Goal: Task Accomplishment & Management: Manage account settings

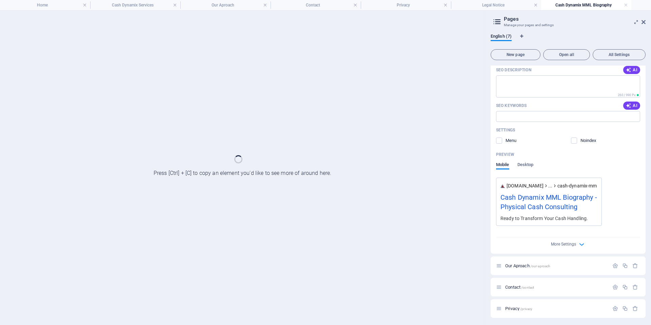
click at [151, 65] on div at bounding box center [242, 168] width 485 height 314
click at [243, 170] on div at bounding box center [242, 168] width 485 height 314
click at [644, 22] on icon at bounding box center [644, 21] width 4 height 5
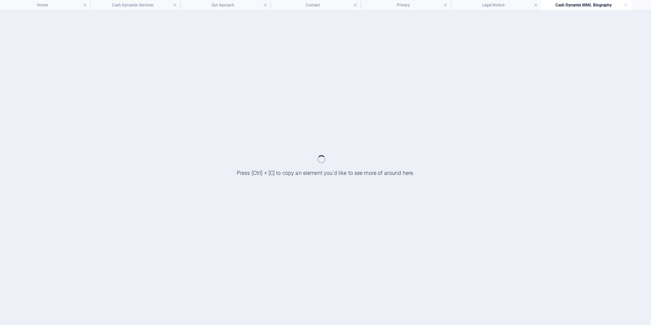
drag, startPoint x: 586, startPoint y: 7, endPoint x: 600, endPoint y: 6, distance: 14.3
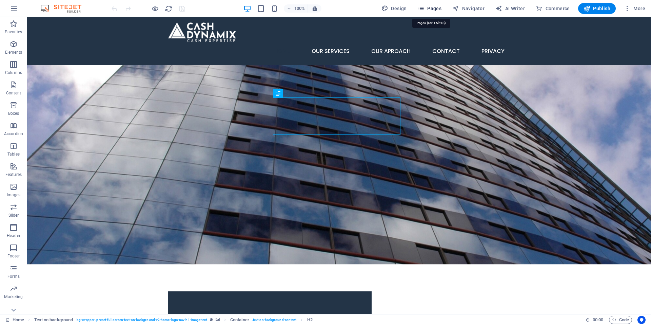
click at [424, 8] on icon "button" at bounding box center [421, 8] width 7 height 7
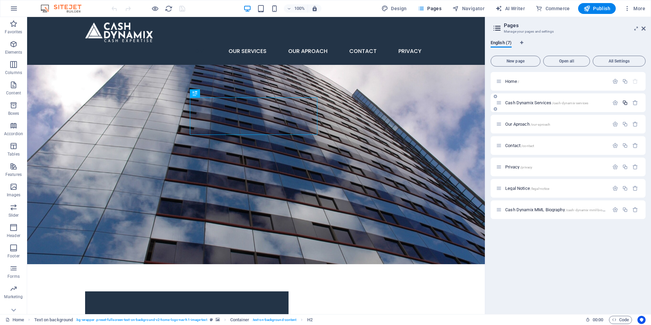
click at [626, 103] on icon "button" at bounding box center [626, 103] width 6 height 6
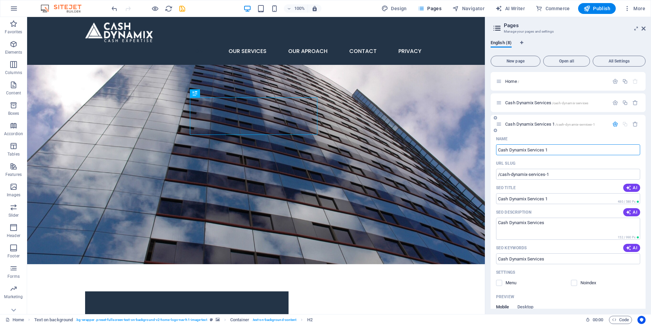
click at [531, 150] on input "Cash Dynamix Services 1" at bounding box center [568, 149] width 144 height 11
drag, startPoint x: 530, startPoint y: 149, endPoint x: 581, endPoint y: 155, distance: 51.3
click at [581, 155] on div "Name Cash Dynamix Services 1 ​ URL SLUG /cash-dynamix-services-1 ​ SEO Title AI…" at bounding box center [568, 264] width 155 height 262
type input "Cash Dynamix"
type input "/cash-dynamix"
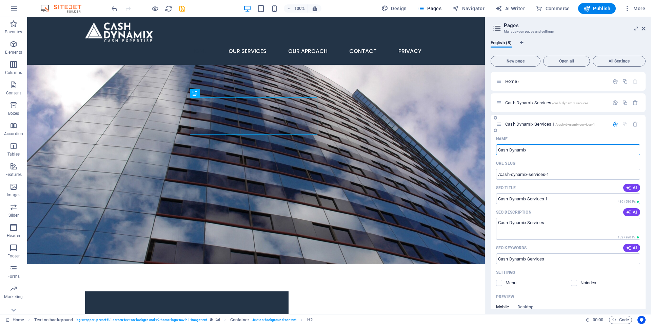
type input "Cash Dynamix"
type input "Cash Dynamix MML Biog"
type input "/cash-dynamix-mml-bio"
type input "Cash Dynamix MML Bio"
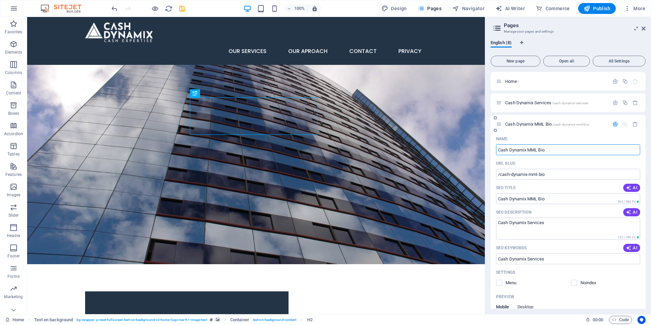
type input "/cash-dynamix-mml-biog"
type input "Cash Dynamix MML Biog"
type input "Cash Dynamix MML Bio"
type input "/cash-dynamix-mml-bio"
type input "Cash Dynamix MML Bio"
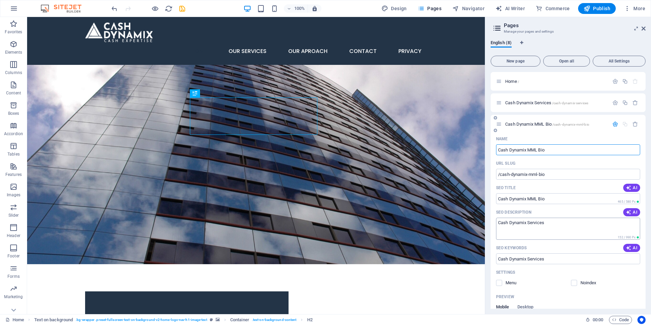
type input "Cash Dynamix MML Bio"
click at [559, 223] on textarea "Cash Dynamix Services" at bounding box center [568, 228] width 144 height 22
drag, startPoint x: 592, startPoint y: 235, endPoint x: 449, endPoint y: 221, distance: 143.6
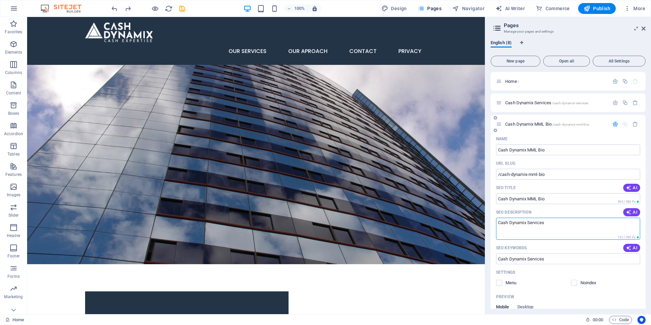
click at [525, 226] on textarea "Cash Dynamix Services" at bounding box center [568, 228] width 144 height 22
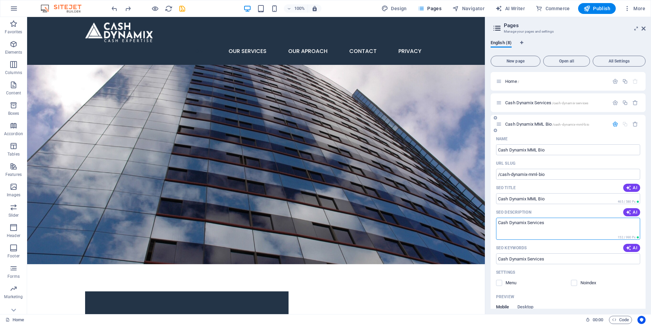
drag, startPoint x: 528, startPoint y: 222, endPoint x: 614, endPoint y: 229, distance: 86.8
click at [614, 229] on textarea "Cash Dynamix Services" at bounding box center [568, 228] width 144 height 22
click at [527, 221] on textarea "Cash Dynamix MD Biography" at bounding box center [568, 228] width 144 height 22
drag, startPoint x: 591, startPoint y: 239, endPoint x: 440, endPoint y: 221, distance: 152.5
type textarea "Cash Dynamix MD Biography"
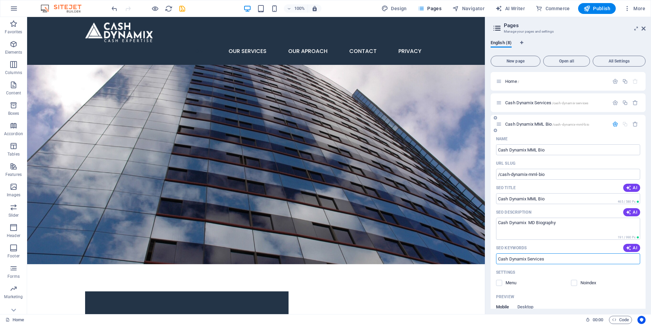
click at [539, 260] on input "Cash Dynamix Services" at bounding box center [568, 258] width 144 height 11
click at [596, 261] on input "Cash Dynamix Services" at bounding box center [568, 258] width 144 height 11
drag, startPoint x: 595, startPoint y: 261, endPoint x: 493, endPoint y: 260, distance: 102.1
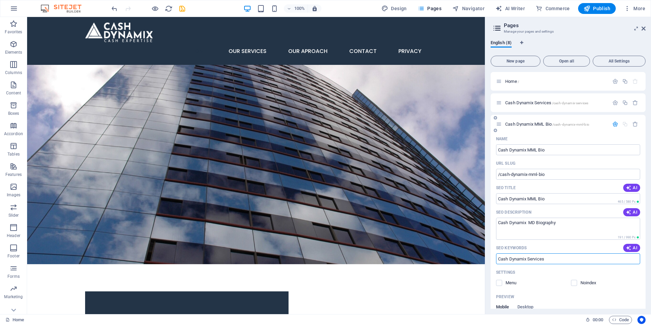
click at [493, 260] on div "Name Cash Dynamix MML Bio ​ URL SLUG /cash-dynamix-mml-bio ​ SEO Title AI Cash …" at bounding box center [568, 264] width 155 height 262
paste input "MD Biography"
type input "Cash Dynamix MD Biography"
click at [572, 282] on label at bounding box center [574, 283] width 6 height 6
click at [0, 0] on input "checkbox" at bounding box center [0, 0] width 0 height 0
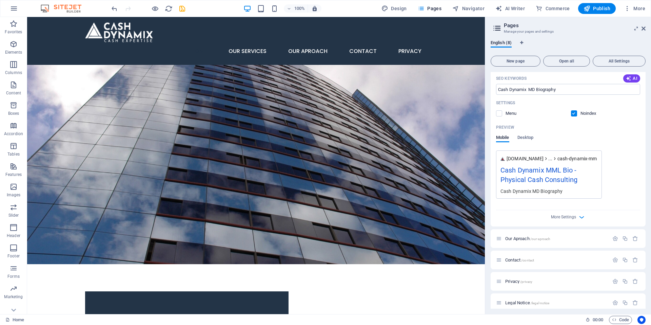
scroll to position [170, 0]
click at [184, 10] on icon "save" at bounding box center [182, 9] width 8 height 8
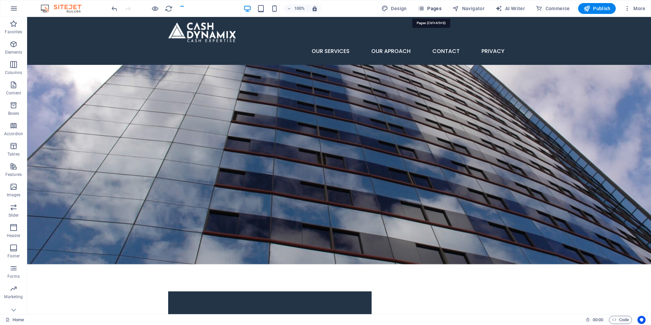
click at [437, 6] on span "Pages" at bounding box center [430, 8] width 24 height 7
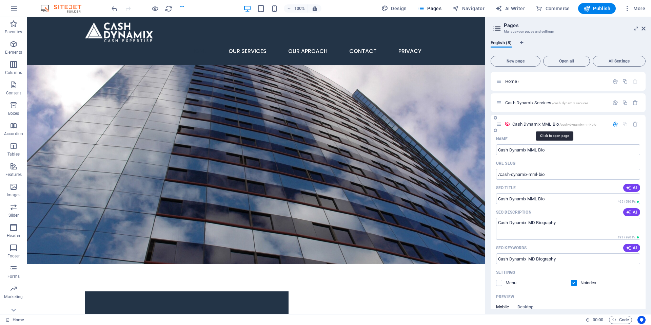
click at [570, 125] on span "/cash-dynamix-mml-bio" at bounding box center [578, 124] width 37 height 4
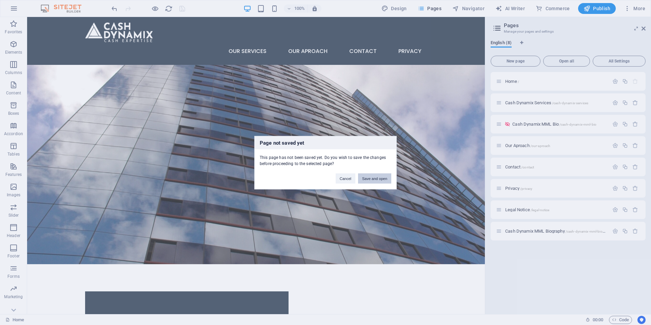
click at [378, 179] on button "Save and open" at bounding box center [374, 178] width 33 height 10
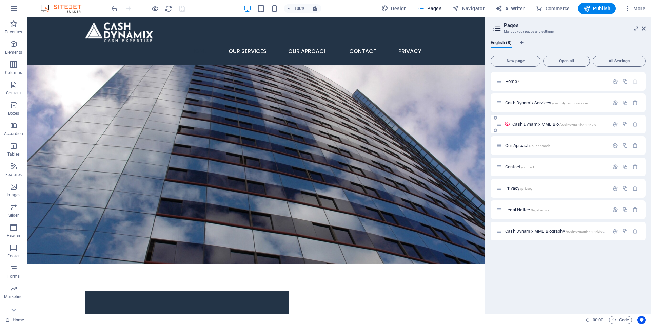
click at [500, 125] on icon at bounding box center [499, 124] width 6 height 6
click at [526, 126] on div "Cash Dynamix MML Bio /cash-dynamix-mml-bio" at bounding box center [552, 124] width 113 height 8
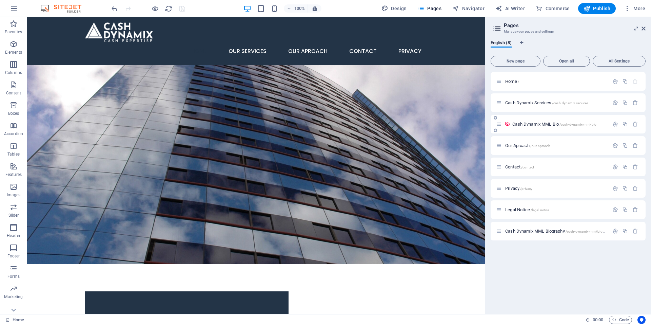
click at [498, 125] on icon at bounding box center [499, 124] width 6 height 6
click at [530, 122] on span "Cash Dynamix MML Bio /cash-dynamix-mml-bio" at bounding box center [555, 123] width 84 height 5
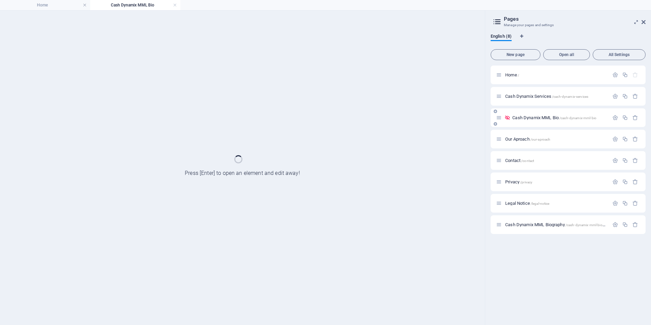
click at [530, 122] on div "Cash Dynamix MML Bio /cash-dynamix-mml-bio" at bounding box center [568, 117] width 155 height 19
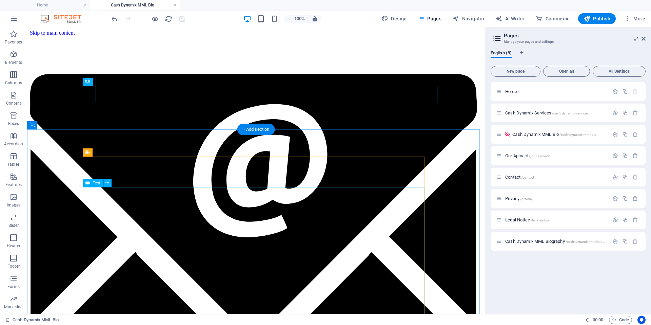
scroll to position [0, 0]
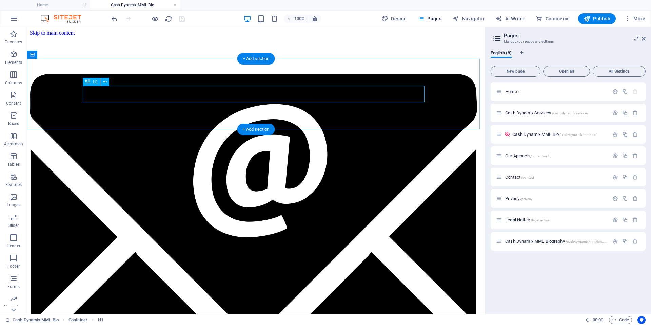
drag, startPoint x: 148, startPoint y: 95, endPoint x: 29, endPoint y: 94, distance: 119.4
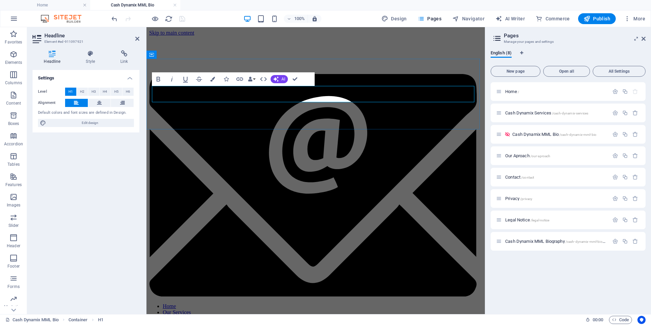
click at [213, 80] on icon "button" at bounding box center [212, 79] width 5 height 5
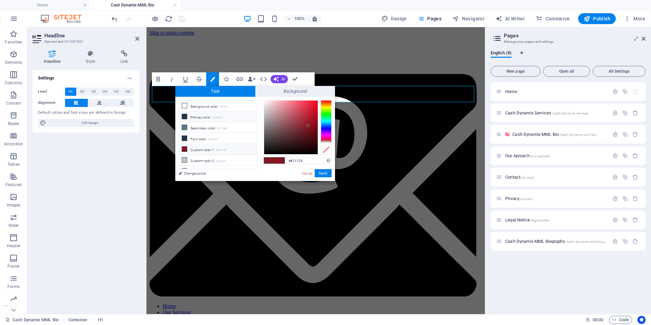
click at [181, 115] on li "Primary color #233447" at bounding box center [218, 116] width 78 height 11
type input "#233447"
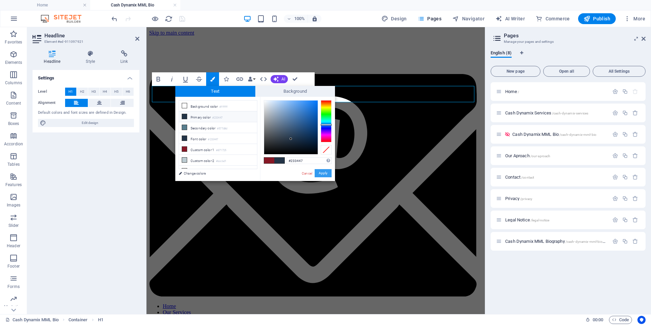
click at [326, 175] on button "Apply" at bounding box center [323, 173] width 17 height 8
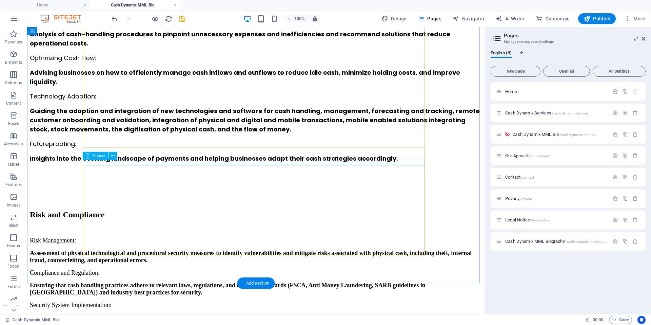
scroll to position [475, 0]
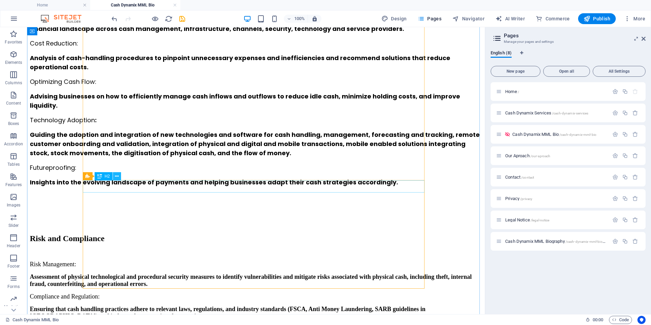
click at [118, 175] on icon at bounding box center [117, 176] width 4 height 7
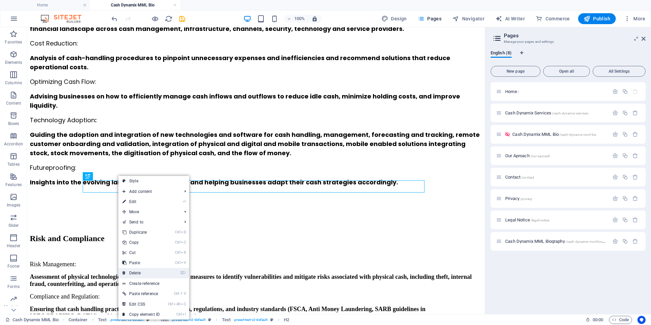
click at [148, 273] on link "⌦ Delete" at bounding box center [140, 273] width 45 height 10
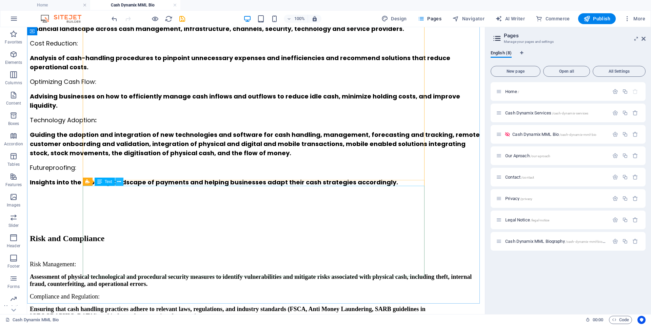
click at [118, 183] on icon at bounding box center [119, 181] width 4 height 7
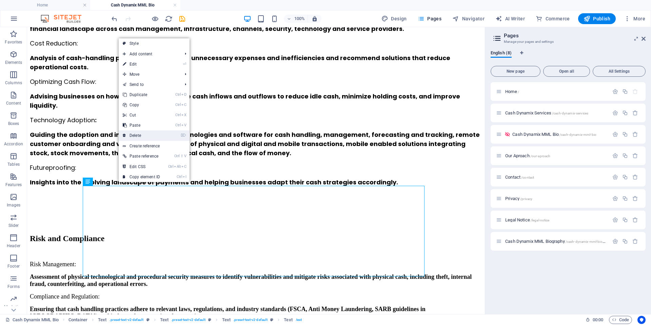
click at [147, 134] on link "⌦ Delete" at bounding box center [141, 135] width 45 height 10
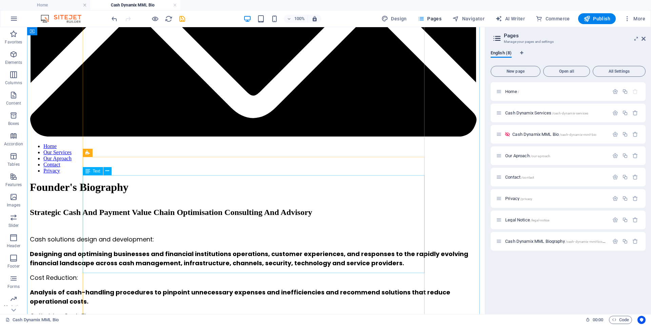
scroll to position [305, 0]
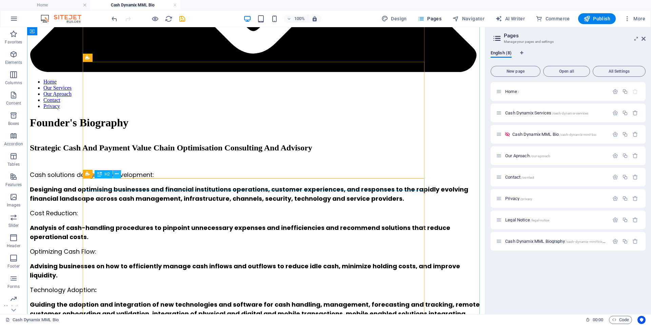
click at [116, 176] on icon at bounding box center [117, 173] width 4 height 7
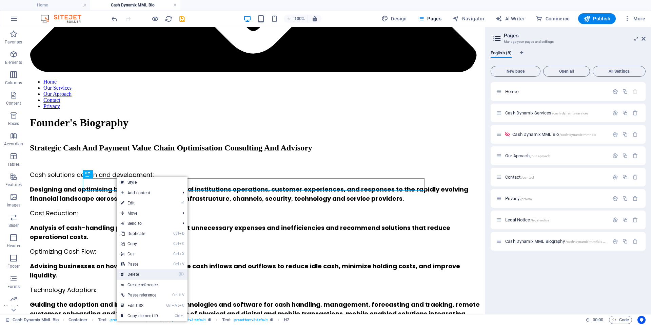
click at [144, 274] on link "⌦ Delete" at bounding box center [139, 274] width 45 height 10
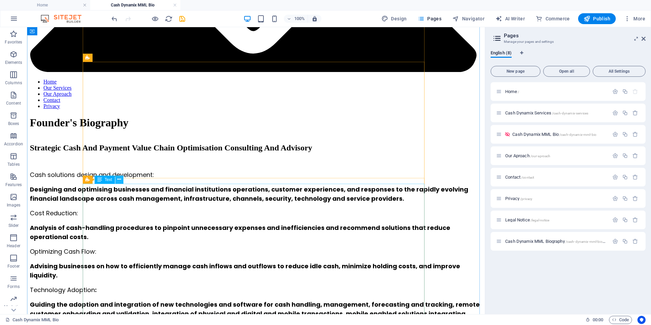
click at [119, 179] on icon at bounding box center [119, 179] width 4 height 7
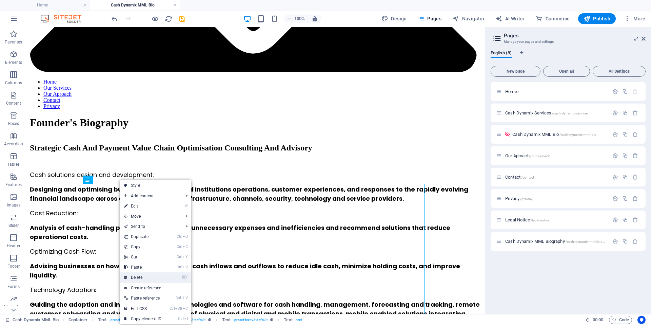
click at [151, 272] on link "⌦ Delete" at bounding box center [142, 277] width 45 height 10
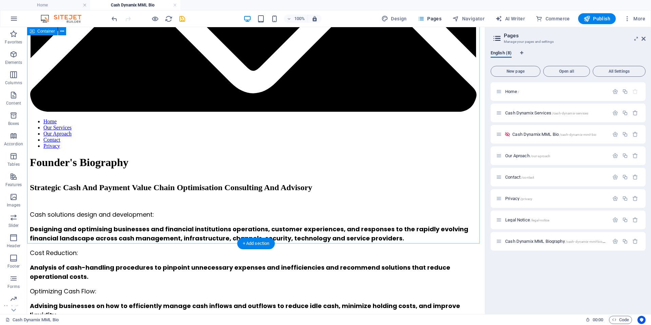
scroll to position [204, 0]
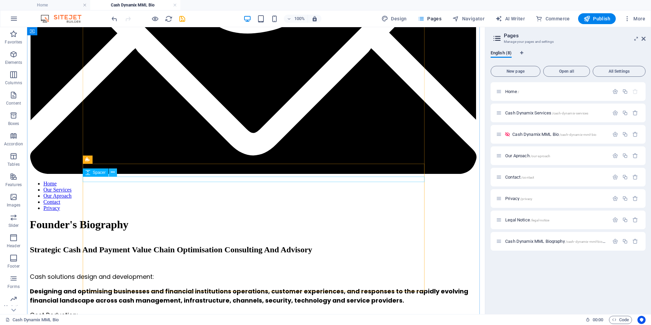
click at [111, 172] on icon at bounding box center [113, 172] width 4 height 7
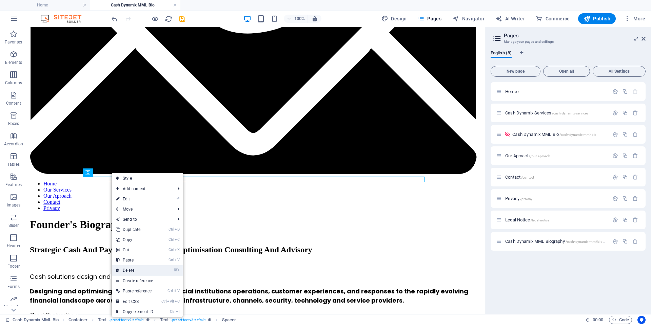
click at [140, 268] on link "⌦ Delete" at bounding box center [134, 270] width 45 height 10
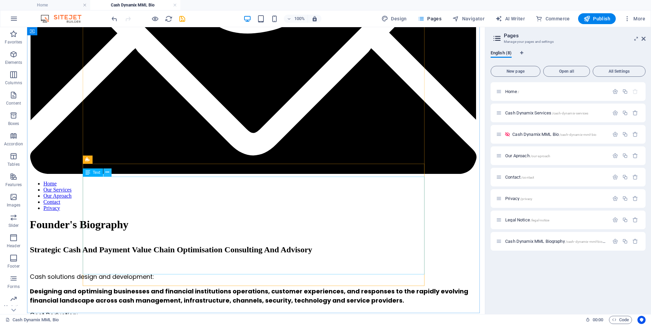
click at [109, 172] on icon at bounding box center [108, 172] width 4 height 7
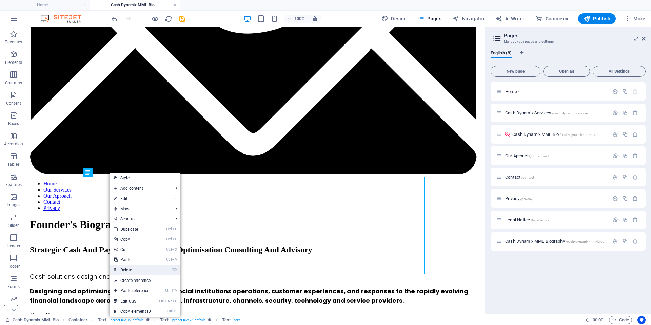
drag, startPoint x: 136, startPoint y: 269, endPoint x: 117, endPoint y: 237, distance: 37.0
click at [136, 269] on link "⌦ Delete" at bounding box center [132, 270] width 45 height 10
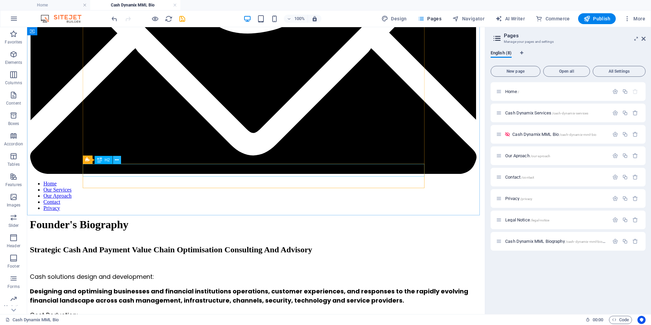
click at [115, 160] on icon at bounding box center [117, 159] width 4 height 7
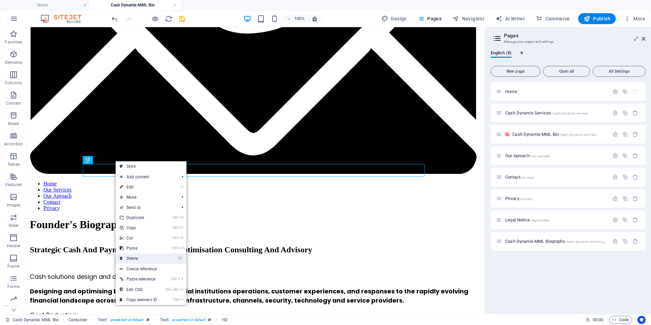
drag, startPoint x: 136, startPoint y: 254, endPoint x: 109, endPoint y: 227, distance: 38.1
click at [136, 254] on link "⌦ Delete" at bounding box center [138, 258] width 45 height 10
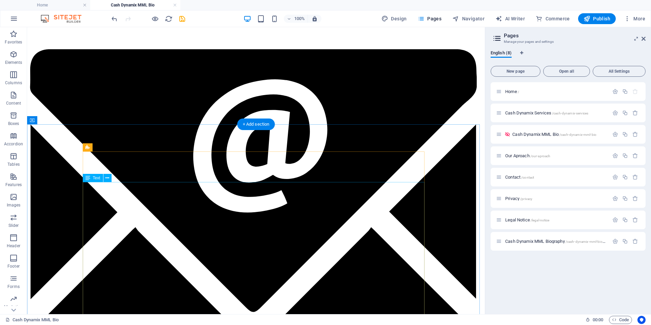
scroll to position [34, 0]
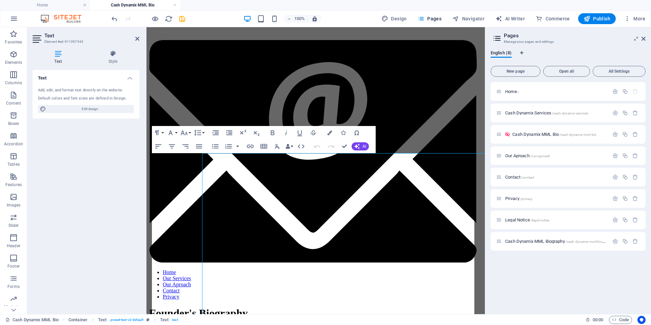
click at [92, 160] on div "Text Element #ed-911097942 Text Style Text Add, edit, and format text directly …" at bounding box center [256, 170] width 458 height 287
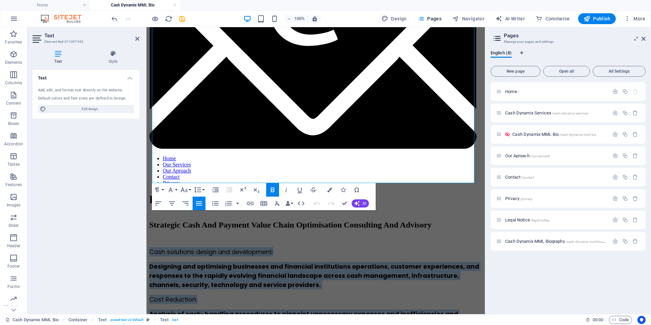
scroll to position [242, 0]
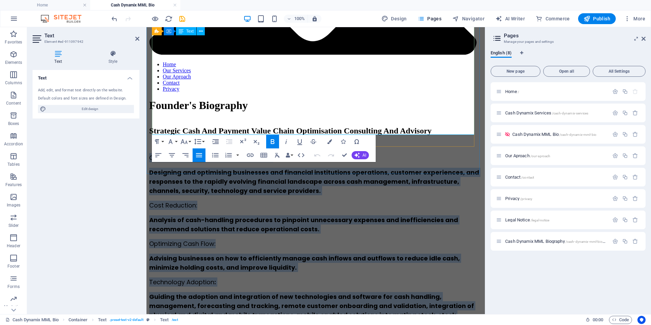
drag, startPoint x: 154, startPoint y: 158, endPoint x: 281, endPoint y: 114, distance: 134.9
click at [281, 153] on div "Cash solutions design and development: Designing and optimising businesses and …" at bounding box center [315, 277] width 333 height 248
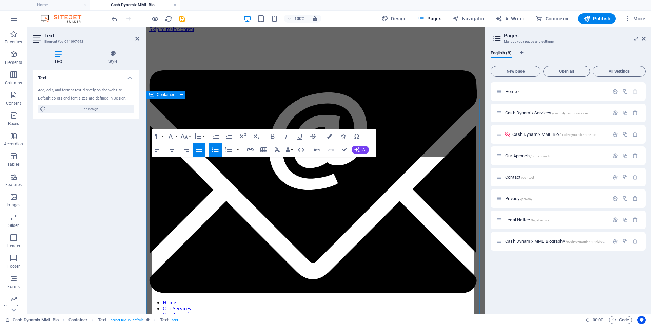
scroll to position [0, 0]
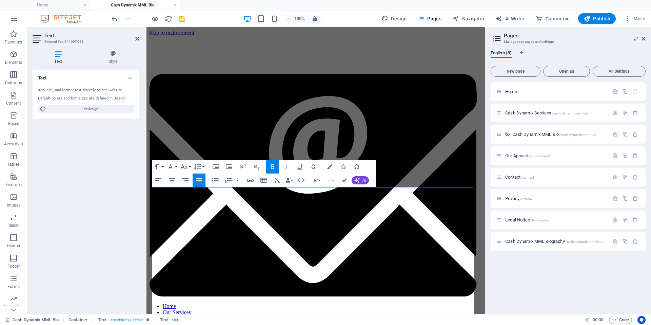
click at [275, 167] on icon "button" at bounding box center [273, 167] width 8 height 8
drag, startPoint x: 213, startPoint y: 193, endPoint x: 153, endPoint y: 186, distance: 60.4
click at [276, 166] on icon "button" at bounding box center [273, 167] width 8 height 8
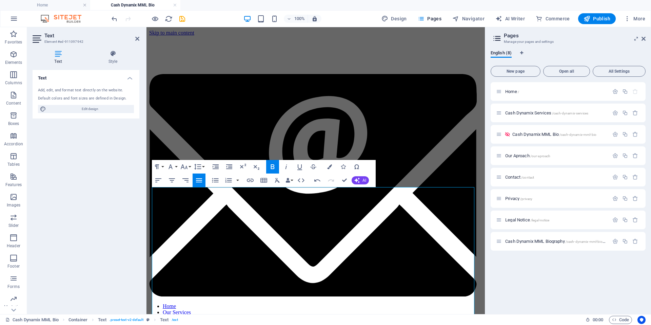
click at [271, 166] on icon "button" at bounding box center [273, 166] width 4 height 5
drag, startPoint x: 209, startPoint y: 188, endPoint x: 132, endPoint y: 186, distance: 76.7
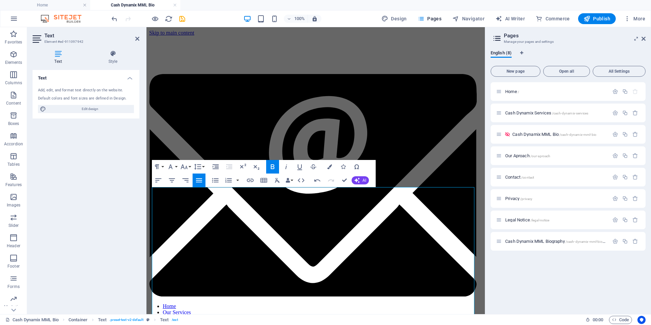
click at [272, 164] on icon "button" at bounding box center [273, 167] width 8 height 8
click at [189, 166] on button "Font Size" at bounding box center [185, 167] width 13 height 14
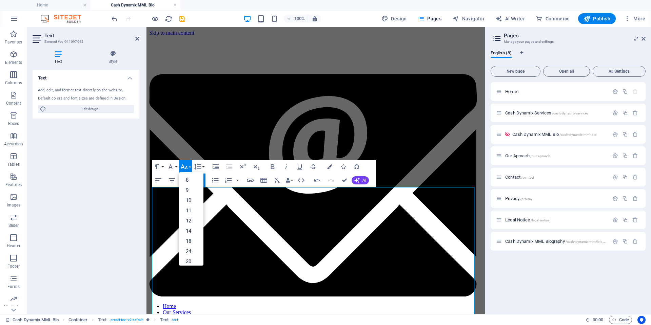
click at [189, 166] on button "Font Size" at bounding box center [185, 167] width 13 height 14
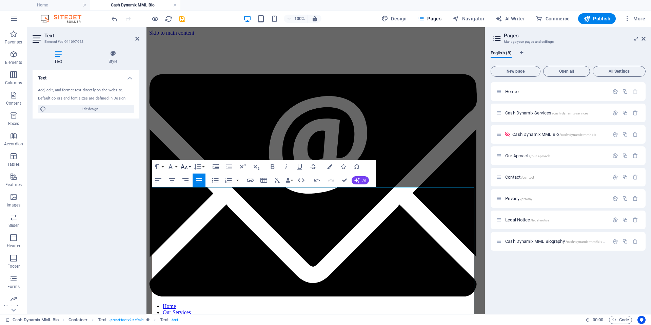
click at [189, 166] on button "Font Size" at bounding box center [185, 167] width 13 height 14
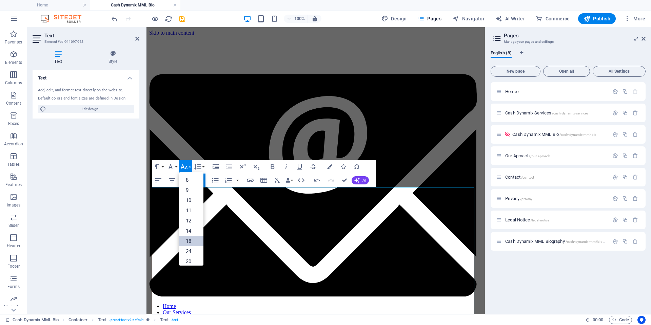
click at [189, 240] on link "18" at bounding box center [191, 241] width 24 height 10
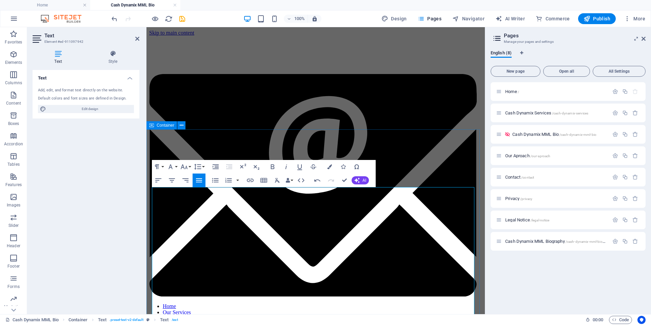
drag, startPoint x: 348, startPoint y: 202, endPoint x: 147, endPoint y: 204, distance: 200.9
click at [287, 167] on icon "button" at bounding box center [286, 167] width 8 height 8
click at [327, 169] on icon "button" at bounding box center [329, 166] width 5 height 5
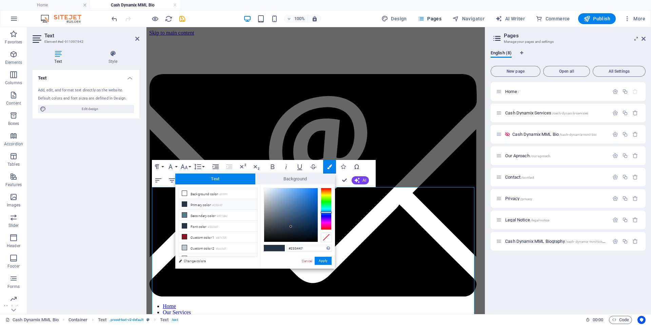
click at [187, 203] on li "Primary color #233447" at bounding box center [218, 204] width 78 height 11
click at [324, 260] on button "Apply" at bounding box center [323, 261] width 17 height 8
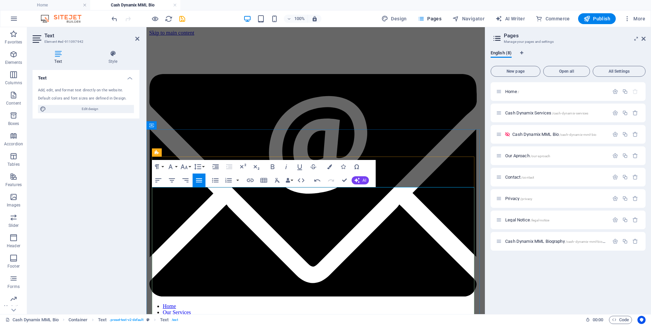
click at [328, 163] on button "Colors" at bounding box center [329, 167] width 13 height 14
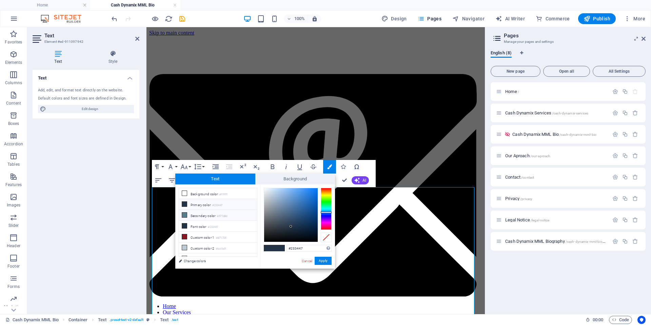
click at [184, 214] on icon at bounding box center [184, 214] width 5 height 5
click at [328, 260] on button "Apply" at bounding box center [323, 261] width 17 height 8
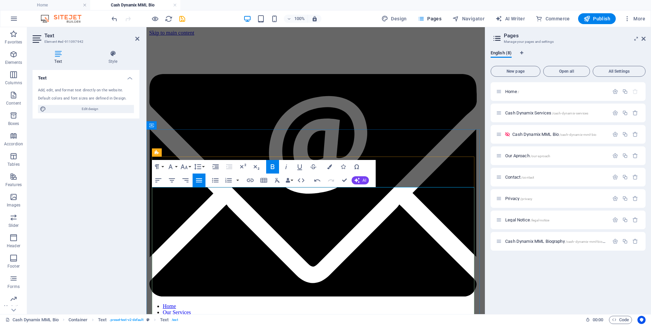
drag, startPoint x: 341, startPoint y: 200, endPoint x: 159, endPoint y: 194, distance: 181.6
click at [175, 166] on button "Font Family" at bounding box center [172, 167] width 13 height 14
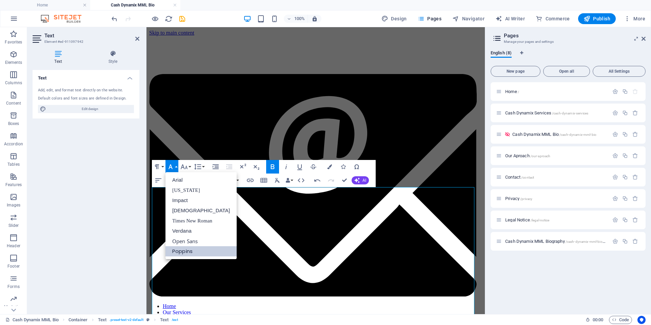
click at [175, 166] on button "Font Family" at bounding box center [172, 167] width 13 height 14
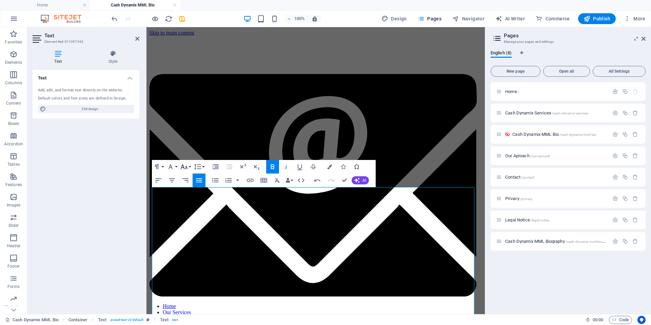
click at [191, 164] on button "Font Size" at bounding box center [185, 167] width 13 height 14
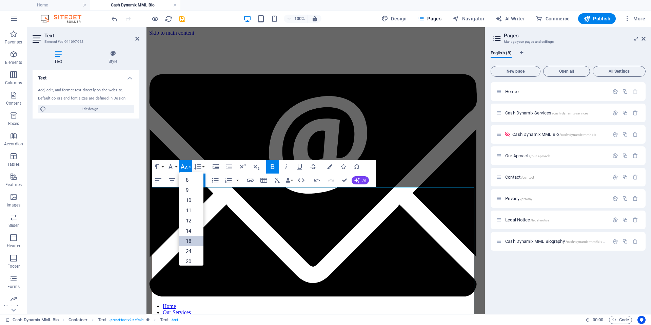
click at [195, 241] on link "18" at bounding box center [191, 241] width 24 height 10
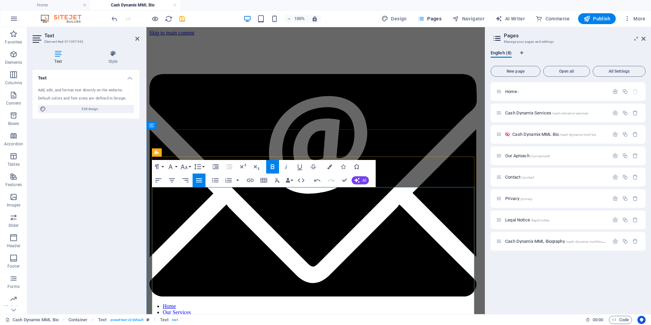
drag, startPoint x: 214, startPoint y: 191, endPoint x: 151, endPoint y: 183, distance: 64.3
click at [189, 166] on button "Font Size" at bounding box center [185, 167] width 13 height 14
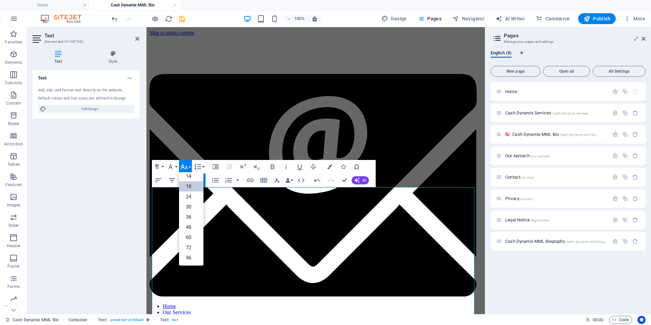
scroll to position [55, 0]
click at [186, 203] on link "30" at bounding box center [191, 207] width 24 height 10
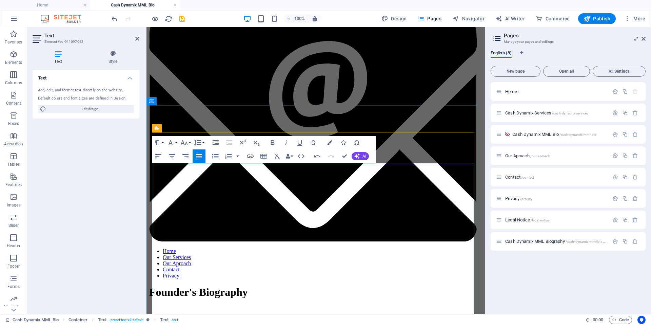
scroll to position [68, 0]
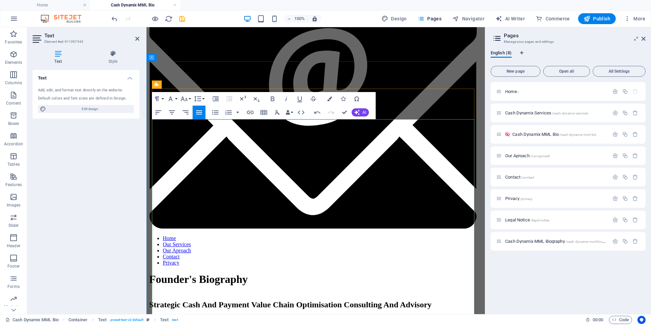
drag, startPoint x: 317, startPoint y: 197, endPoint x: 228, endPoint y: 133, distance: 109.6
click at [329, 93] on button "Colors" at bounding box center [329, 99] width 13 height 14
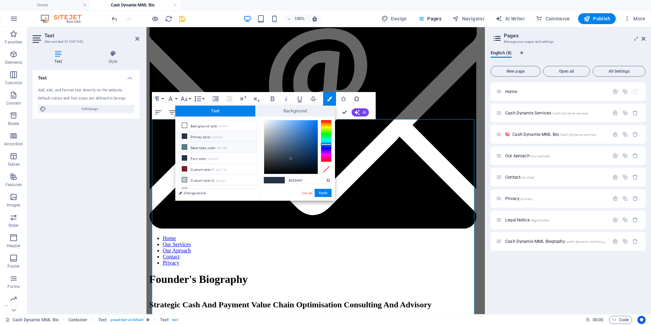
click at [185, 134] on icon at bounding box center [184, 136] width 5 height 5
click at [327, 191] on button "Apply" at bounding box center [323, 193] width 17 height 8
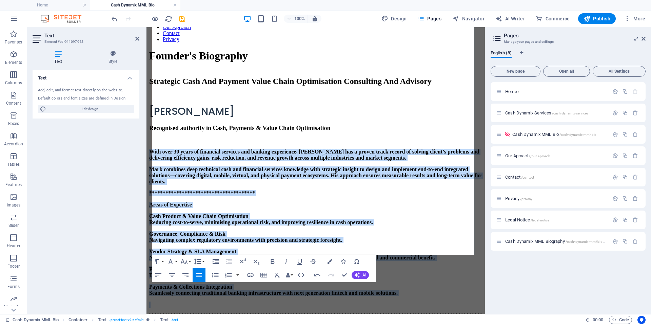
scroll to position [374, 0]
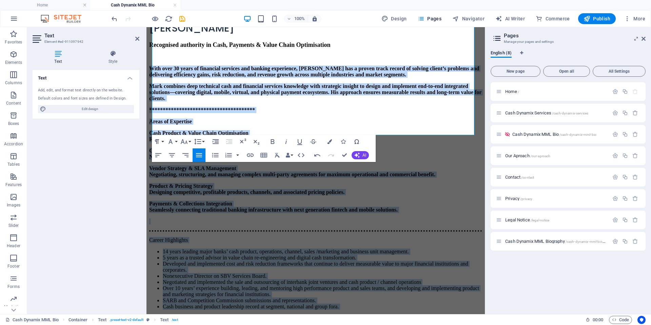
drag, startPoint x: 152, startPoint y: 155, endPoint x: 382, endPoint y: 323, distance: 284.8
click at [382, 323] on html "**********" at bounding box center [316, 118] width 339 height 931
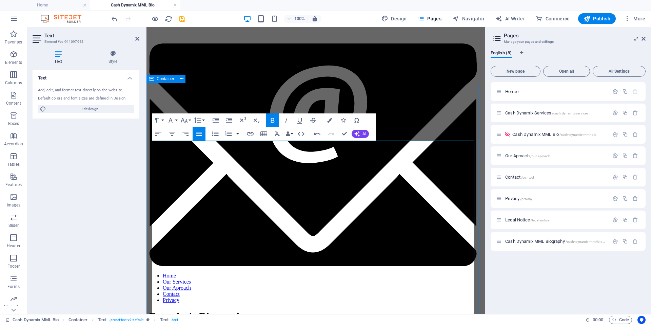
scroll to position [0, 0]
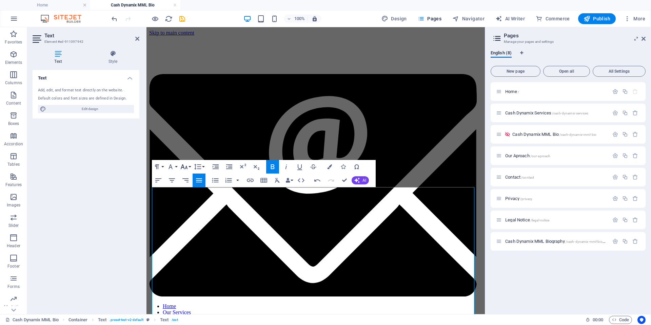
click at [190, 167] on button "Font Size" at bounding box center [185, 167] width 13 height 14
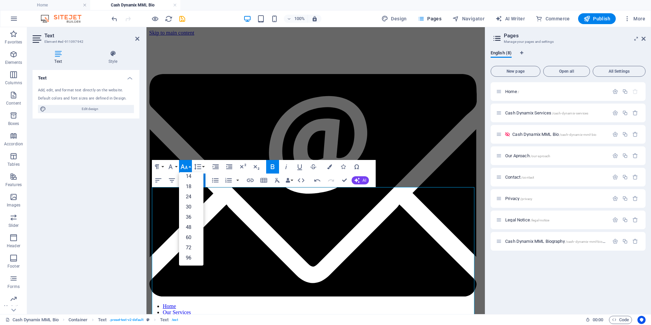
click at [191, 162] on button "Font Size" at bounding box center [185, 167] width 13 height 14
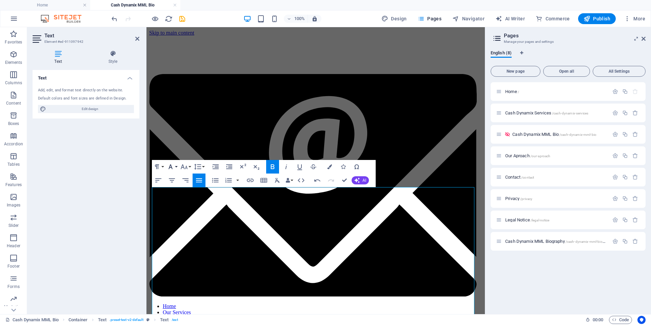
click at [178, 169] on button "Font Family" at bounding box center [172, 167] width 13 height 14
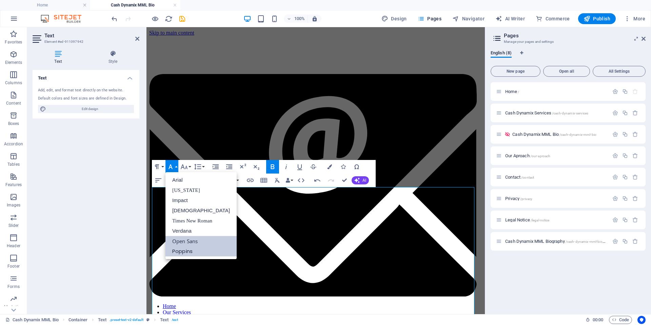
click at [189, 237] on link "Open Sans" at bounding box center [201, 241] width 71 height 10
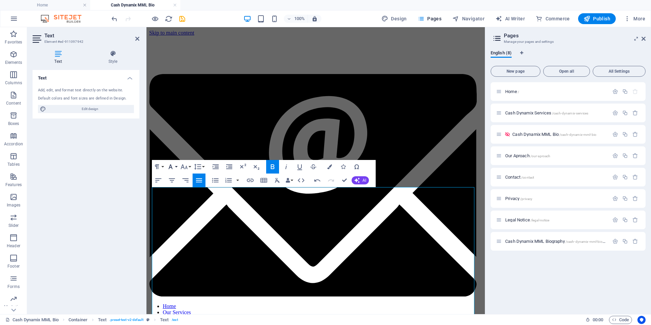
click at [175, 164] on button "Font Family" at bounding box center [172, 167] width 13 height 14
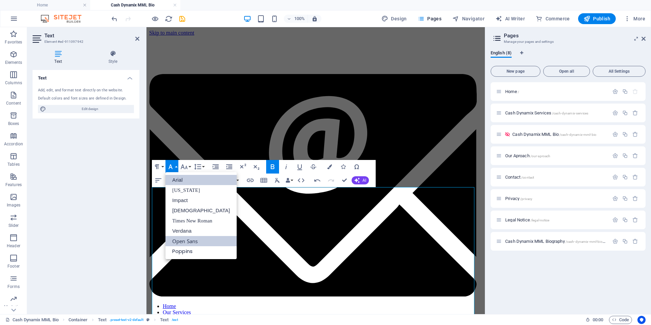
click at [180, 180] on link "Arial" at bounding box center [201, 180] width 71 height 10
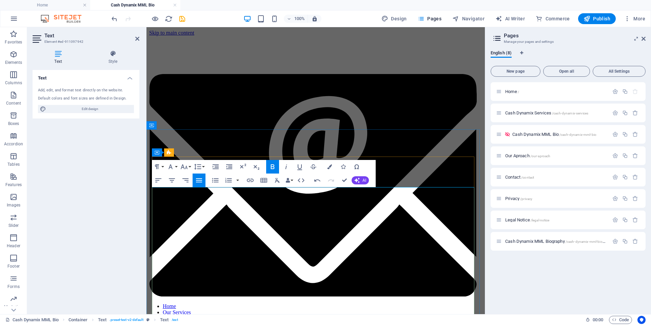
drag, startPoint x: 364, startPoint y: 207, endPoint x: 330, endPoint y: 197, distance: 36.1
click at [176, 164] on button "Font Family" at bounding box center [172, 167] width 13 height 14
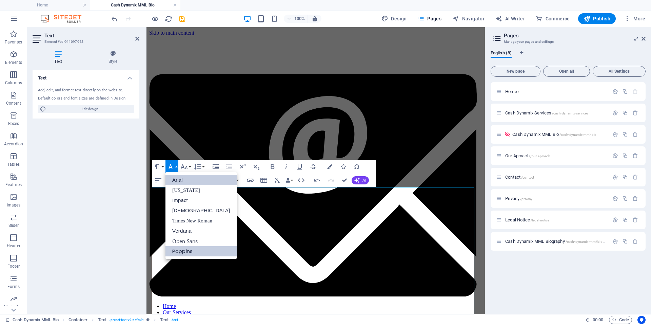
click at [175, 177] on link "Arial" at bounding box center [201, 180] width 71 height 10
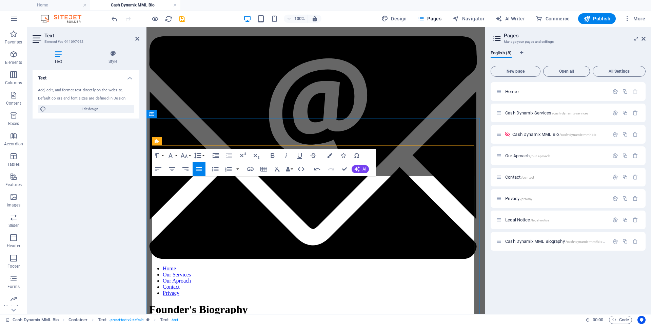
scroll to position [68, 0]
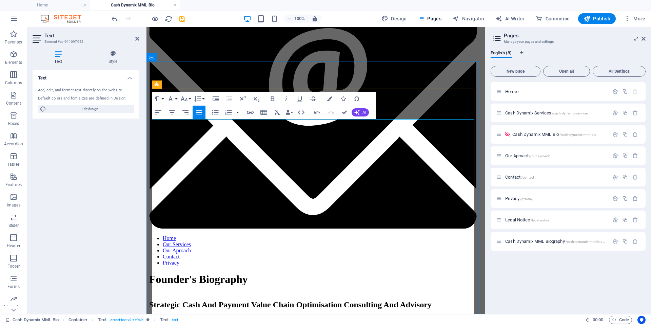
drag, startPoint x: 239, startPoint y: 193, endPoint x: 143, endPoint y: 193, distance: 96.0
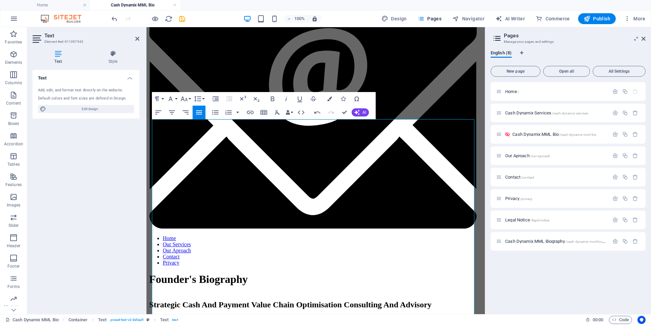
drag, startPoint x: 201, startPoint y: 205, endPoint x: 133, endPoint y: 205, distance: 68.2
click at [190, 97] on button "Font Size" at bounding box center [185, 99] width 13 height 14
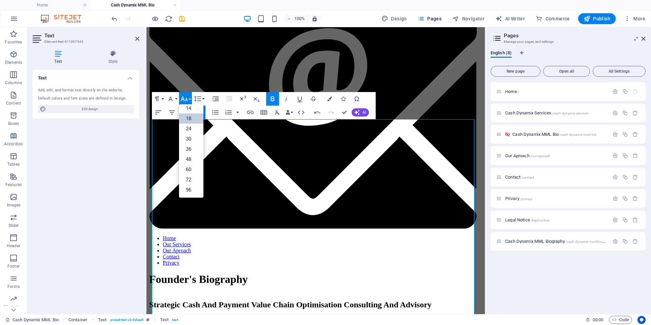
click at [192, 117] on link "18" at bounding box center [191, 118] width 24 height 10
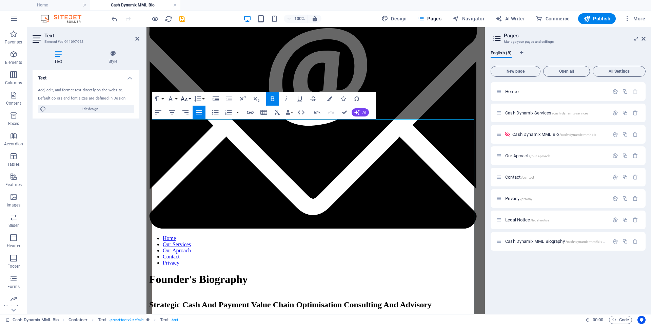
click at [191, 97] on button "Font Size" at bounding box center [185, 99] width 13 height 14
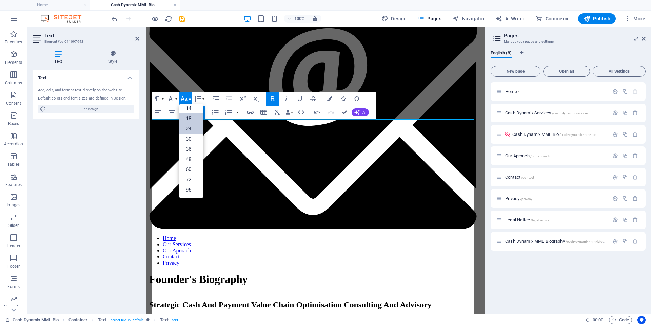
scroll to position [55, 0]
click at [195, 135] on link "30" at bounding box center [191, 139] width 24 height 10
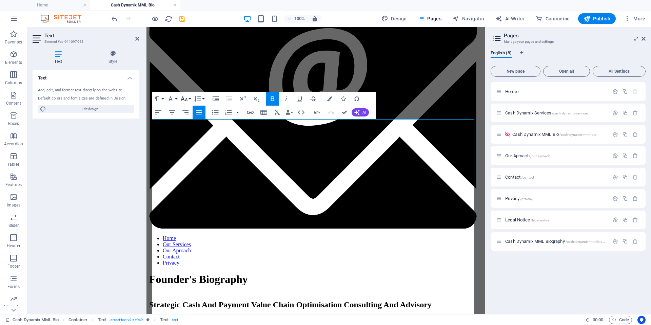
click at [190, 99] on button "Font Size" at bounding box center [185, 99] width 13 height 14
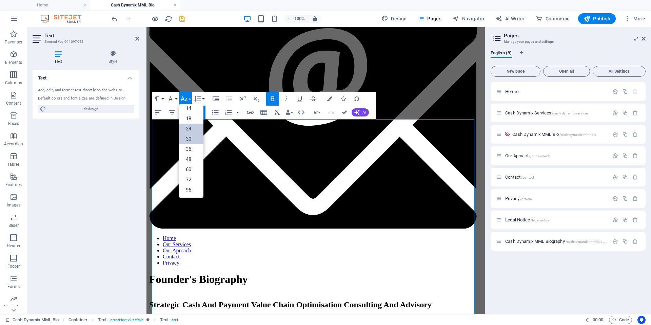
click at [189, 130] on link "24" at bounding box center [191, 129] width 24 height 10
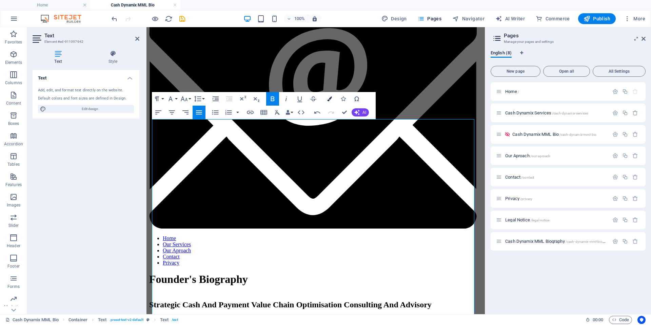
click at [329, 96] on button "Colors" at bounding box center [329, 99] width 13 height 14
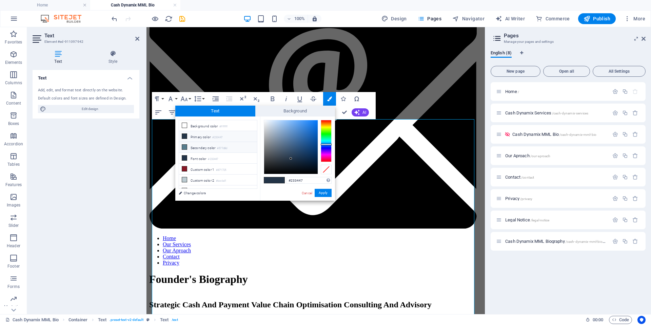
click at [184, 145] on icon at bounding box center [184, 147] width 5 height 5
type input "#577d8d"
click at [321, 193] on button "Apply" at bounding box center [323, 193] width 17 height 8
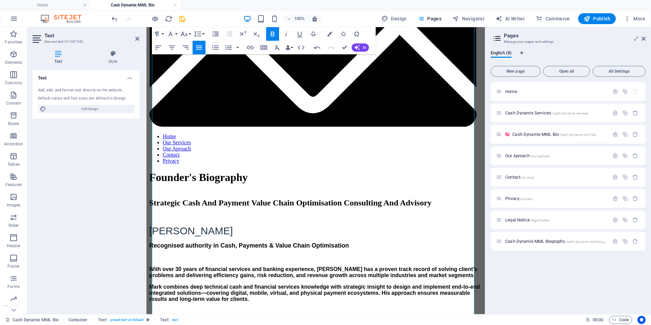
drag, startPoint x: 413, startPoint y: 201, endPoint x: 143, endPoint y: 124, distance: 281.1
click at [147, 124] on html "Skip to main content Home Our Services Our Aproach Contact Privacy Founder's Bi…" at bounding box center [316, 329] width 339 height 945
click at [215, 50] on icon "button" at bounding box center [215, 47] width 8 height 8
click at [289, 319] on p "Areas of Expertise" at bounding box center [315, 324] width 333 height 10
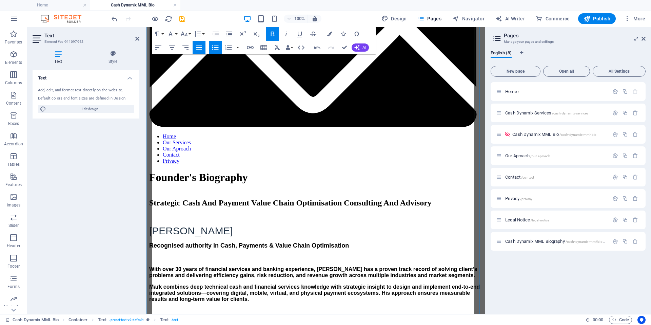
click at [220, 319] on p "Areas of Expertise" at bounding box center [315, 324] width 333 height 10
click at [203, 34] on button "Line Height" at bounding box center [199, 34] width 13 height 14
click at [207, 84] on link "Double" at bounding box center [208, 88] width 30 height 10
drag, startPoint x: 152, startPoint y: 204, endPoint x: 362, endPoint y: 206, distance: 210.0
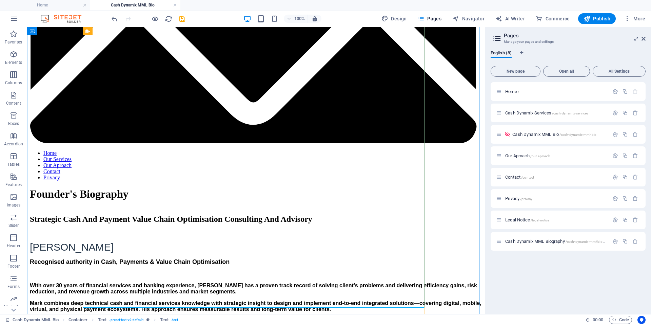
scroll to position [238, 0]
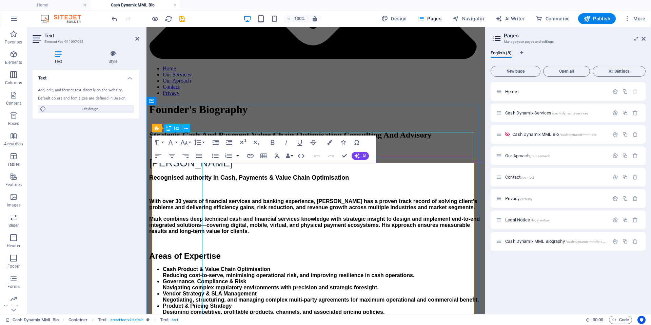
scroll to position [24, 0]
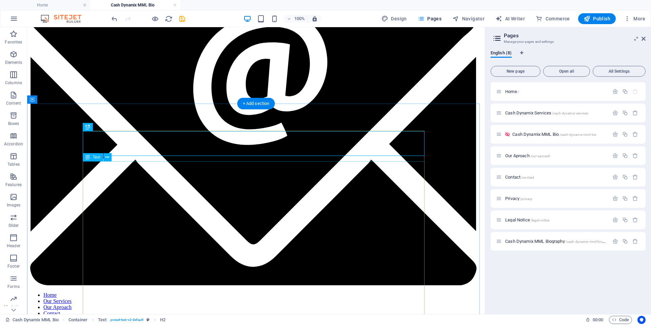
scroll to position [160, 0]
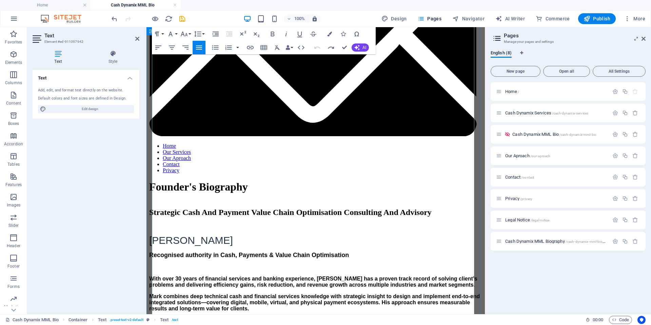
drag, startPoint x: 182, startPoint y: 223, endPoint x: 152, endPoint y: 112, distance: 115.4
click at [147, 214] on html "Skip to main content Home Our Services Our Aproach Contact Privacy Founder's Bi…" at bounding box center [316, 330] width 339 height 926
click at [204, 33] on button "Line Height" at bounding box center [199, 34] width 13 height 14
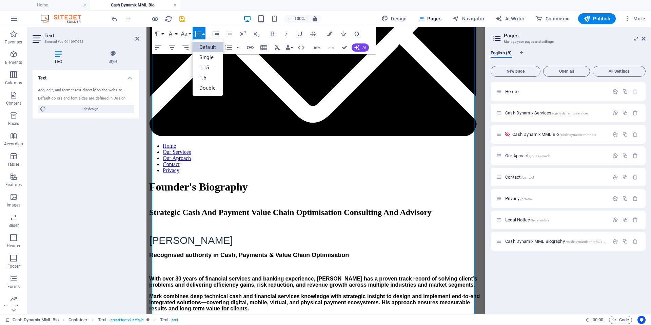
scroll to position [0, 0]
click at [204, 33] on button "Line Height" at bounding box center [199, 34] width 13 height 14
click at [190, 32] on button "Font Size" at bounding box center [185, 34] width 13 height 14
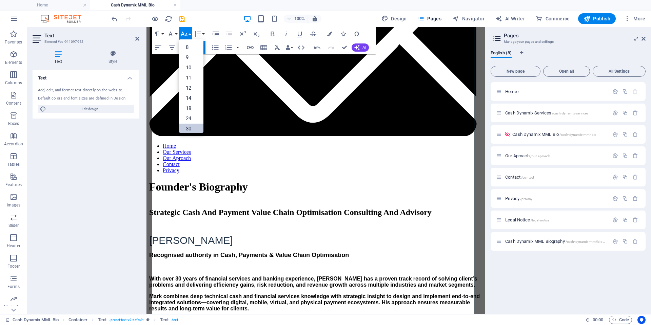
click at [188, 124] on link "30" at bounding box center [191, 129] width 24 height 10
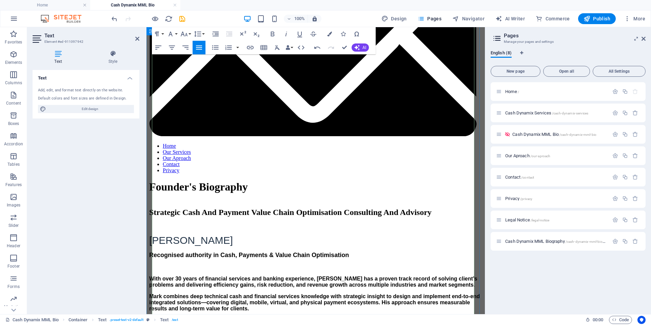
click at [209, 293] on strong "Mark combines deep technical cash and financial services knowledge with strateg…" at bounding box center [314, 302] width 331 height 18
click at [192, 32] on button "Font Size" at bounding box center [185, 34] width 13 height 14
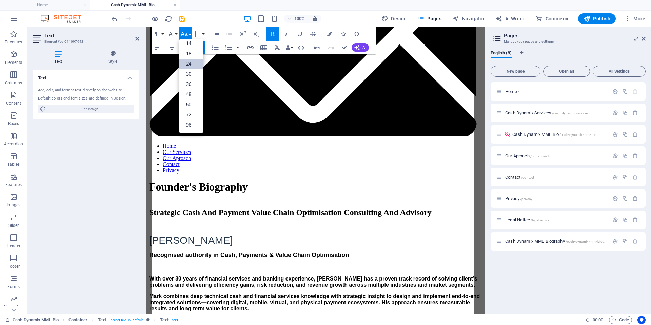
scroll to position [55, 0]
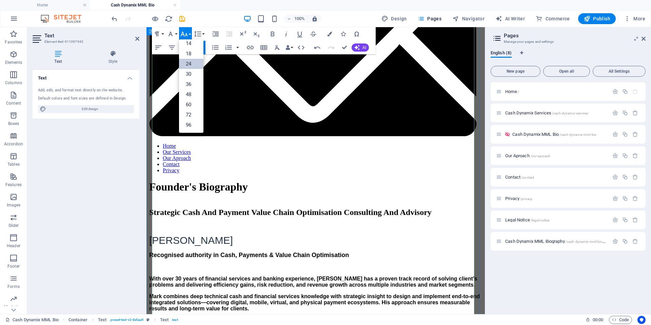
click at [196, 63] on link "24" at bounding box center [191, 64] width 24 height 10
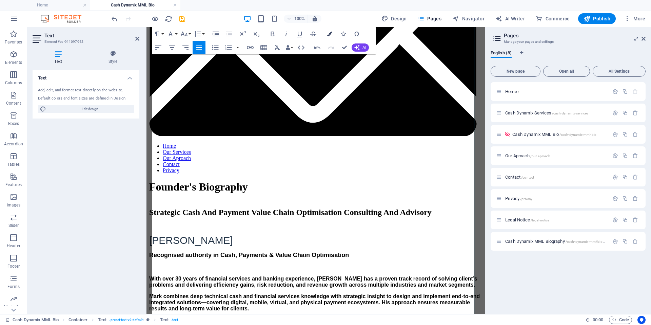
click at [332, 32] on button "Colors" at bounding box center [329, 34] width 13 height 14
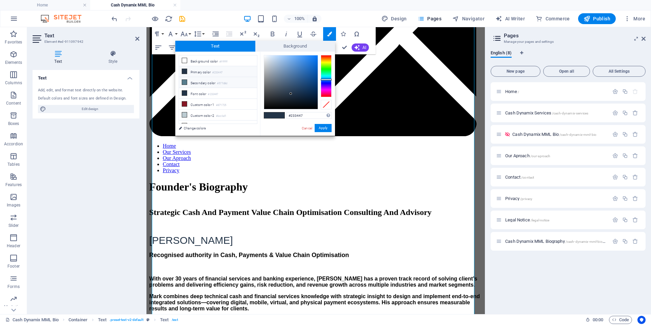
click at [183, 80] on icon at bounding box center [184, 82] width 5 height 5
type input "#577d8d"
click at [322, 129] on button "Apply" at bounding box center [323, 128] width 17 height 8
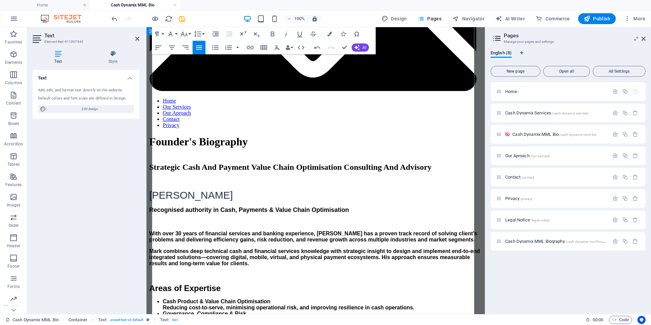
scroll to position [296, 0]
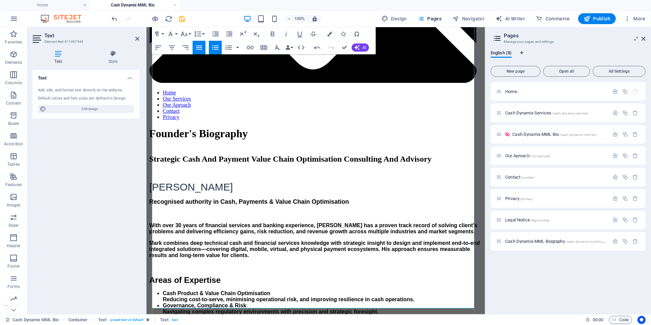
scroll to position [194, 0]
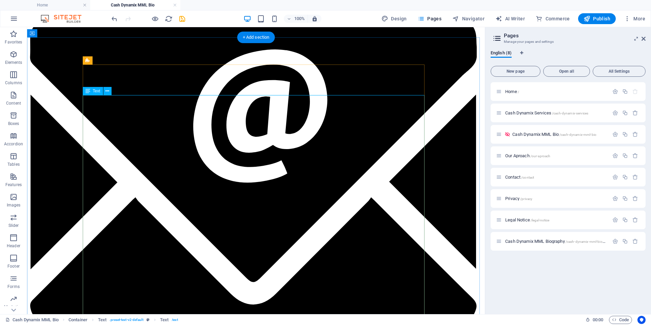
scroll to position [0, 0]
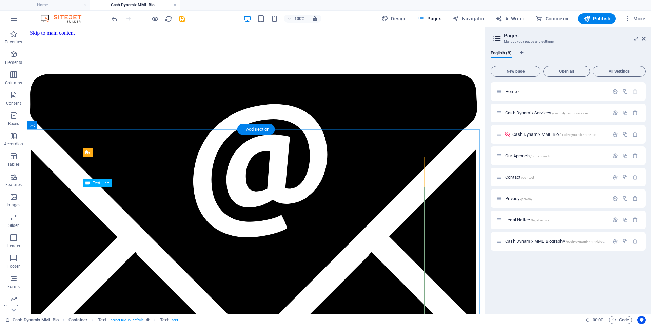
click at [184, 18] on icon "save" at bounding box center [182, 19] width 8 height 8
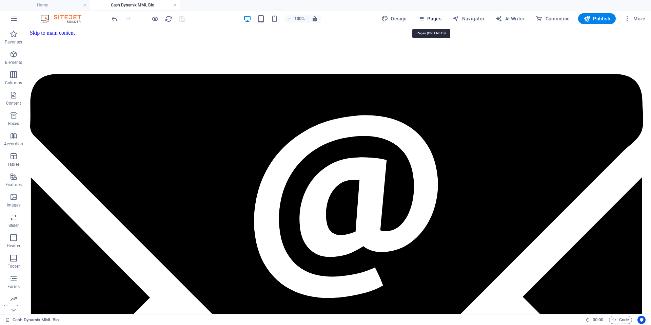
click at [436, 21] on span "Pages" at bounding box center [430, 18] width 24 height 7
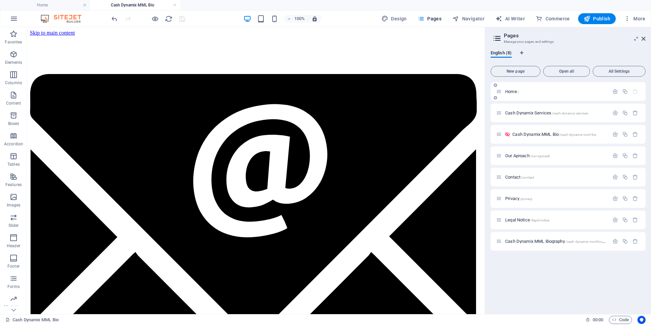
click at [498, 92] on icon at bounding box center [499, 92] width 6 height 6
click at [506, 92] on span "Home /" at bounding box center [513, 91] width 14 height 5
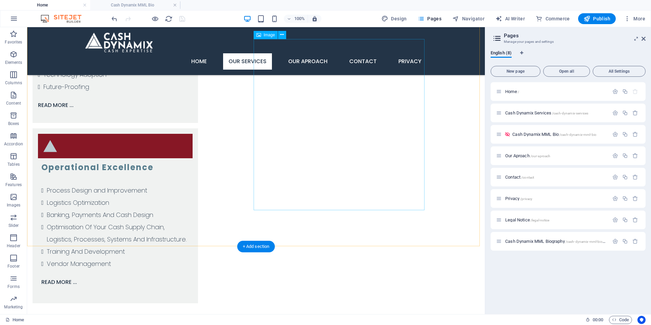
scroll to position [1356, 0]
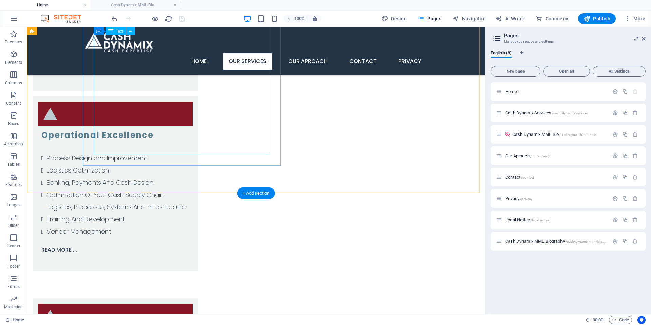
drag, startPoint x: 122, startPoint y: 142, endPoint x: 150, endPoint y: 169, distance: 38.4
click at [122, 142] on div "Drag here to replace the existing content. Press “Ctrl” if you want to create a…" at bounding box center [256, 170] width 458 height 287
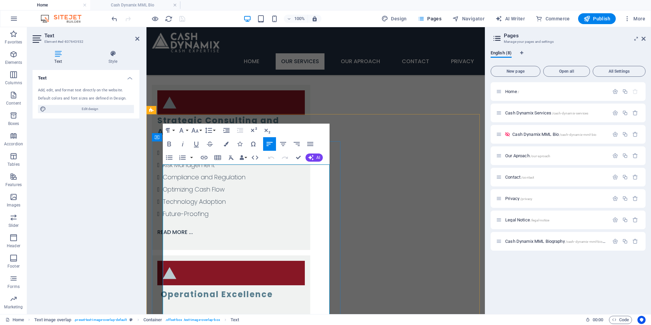
scroll to position [1446, 0]
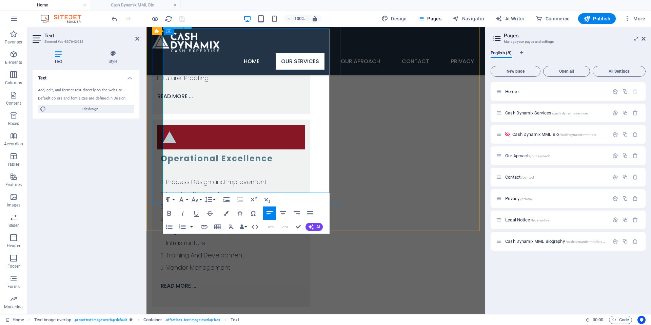
drag, startPoint x: 199, startPoint y: 181, endPoint x: 163, endPoint y: 179, distance: 36.0
click at [204, 227] on icon "button" at bounding box center [204, 227] width 8 height 8
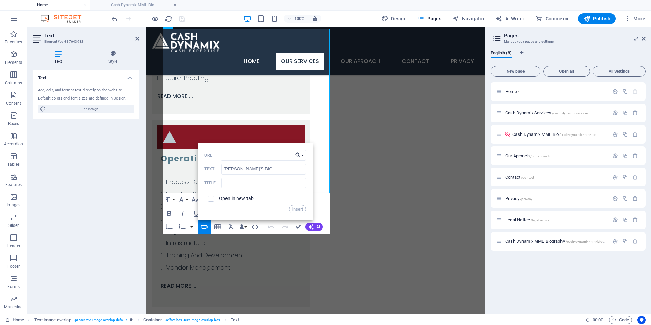
click at [299, 155] on icon "button" at bounding box center [298, 154] width 5 height 5
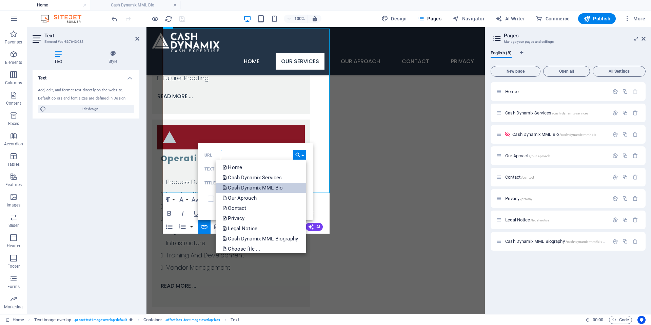
click at [258, 185] on p "Cash Dynamix MML Bio" at bounding box center [254, 188] width 62 height 10
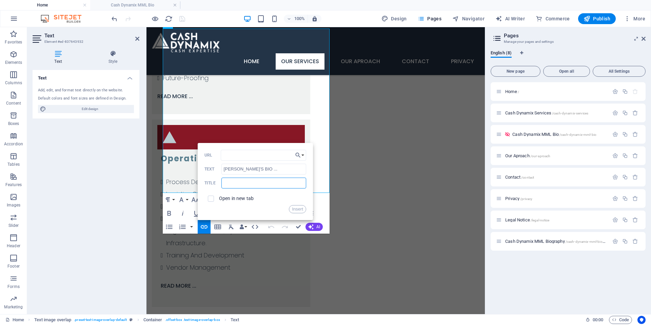
click at [244, 184] on input "text" at bounding box center [264, 182] width 85 height 11
click at [252, 183] on input "text" at bounding box center [264, 182] width 85 height 11
drag, startPoint x: 265, startPoint y: 171, endPoint x: 206, endPoint y: 168, distance: 59.5
click at [209, 167] on div "MARK'S BIO ... Text" at bounding box center [256, 169] width 102 height 11
click at [248, 180] on input "text" at bounding box center [264, 182] width 85 height 11
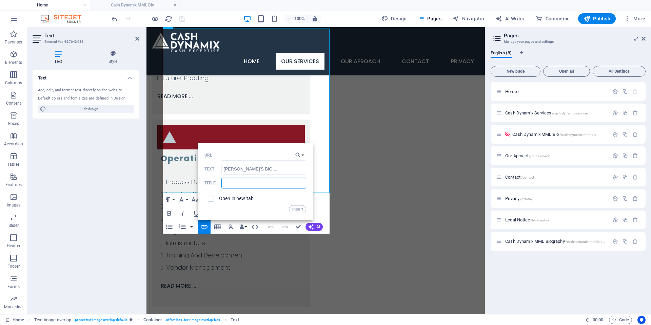
paste input "[PERSON_NAME]'S BIO ..."
type input "[PERSON_NAME]'S BIO ..."
click at [300, 210] on button "Insert" at bounding box center [297, 209] width 17 height 8
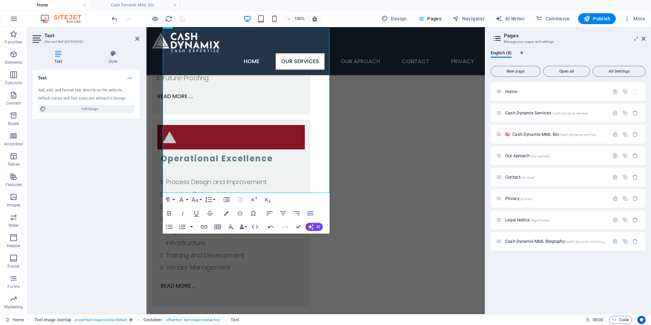
click at [345, 10] on header "100% Design Pages Navigator AI Writer Commerce Publish More" at bounding box center [325, 18] width 651 height 17
click at [344, 17] on div "100% Design Pages Navigator AI Writer Commerce Publish More" at bounding box center [379, 18] width 538 height 11
click at [533, 49] on div "English (8) New page Open all All Settings Home / Cash Dynamix Services /cash-d…" at bounding box center [569, 179] width 166 height 269
click at [137, 39] on icon at bounding box center [137, 38] width 4 height 5
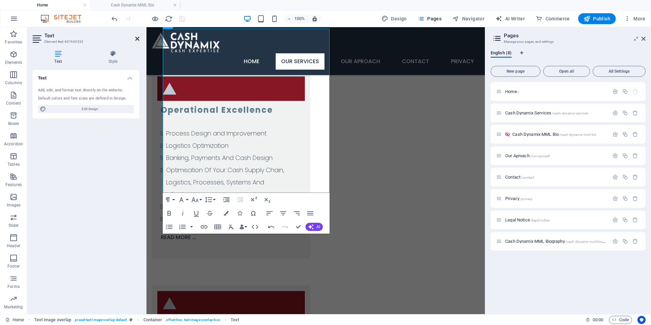
scroll to position [1327, 0]
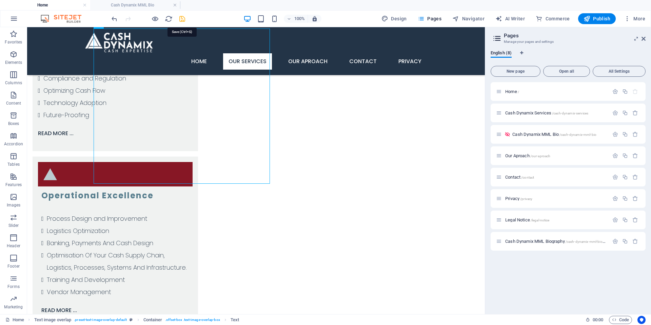
click at [181, 18] on icon "save" at bounding box center [182, 19] width 8 height 8
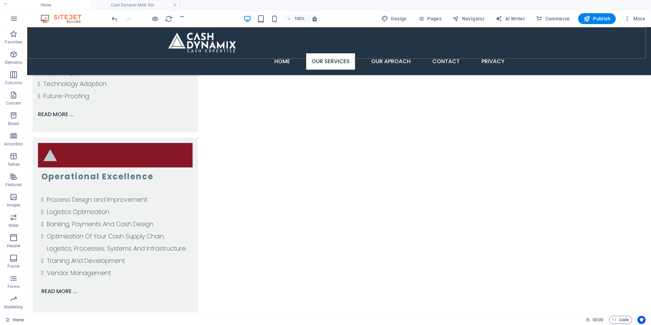
scroll to position [1288, 0]
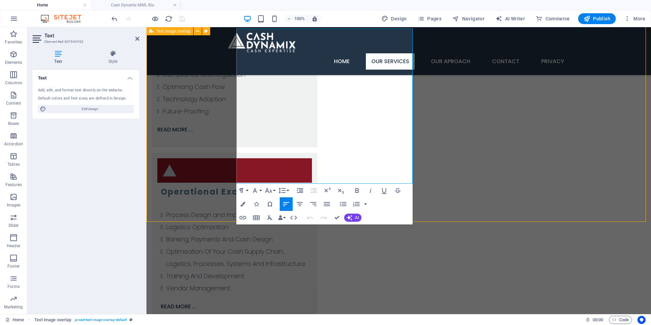
scroll to position [1289, 0]
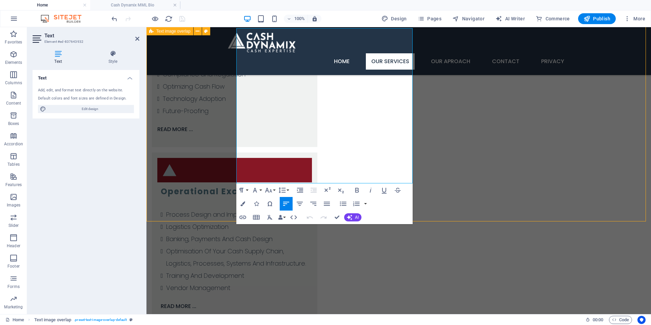
scroll to position [1289, 0]
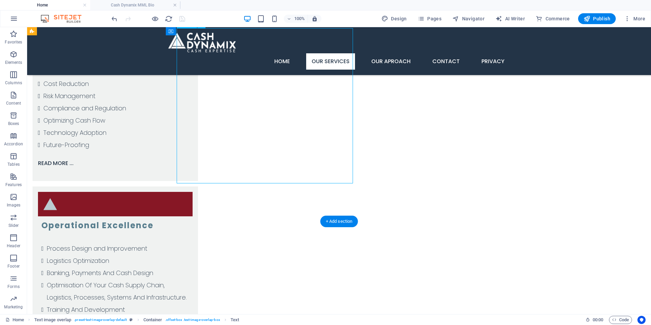
scroll to position [1312, 0]
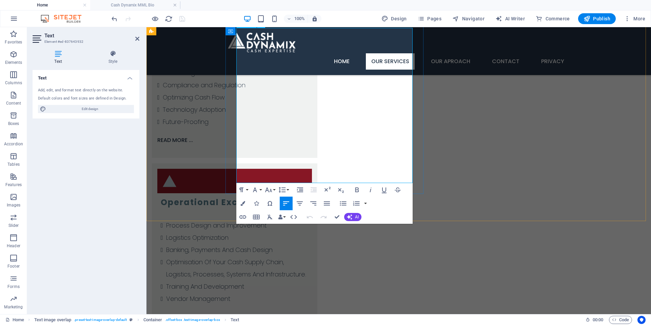
click at [245, 204] on icon "button" at bounding box center [243, 203] width 5 height 5
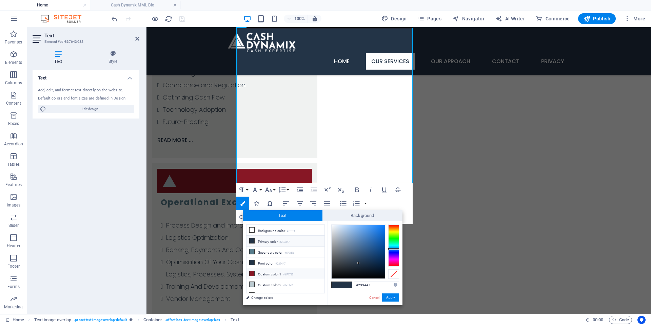
click at [263, 272] on li "Custom color 1 #871725" at bounding box center [286, 273] width 78 height 11
type input "#871725"
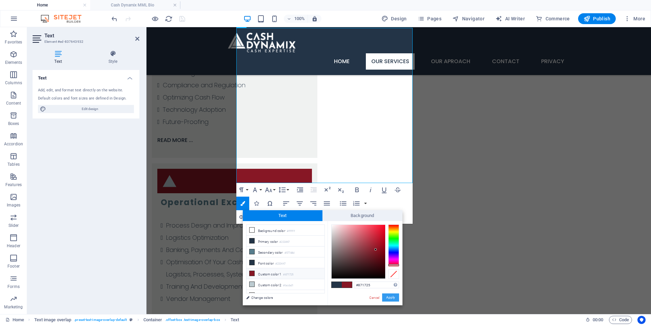
click at [392, 297] on button "Apply" at bounding box center [390, 297] width 17 height 8
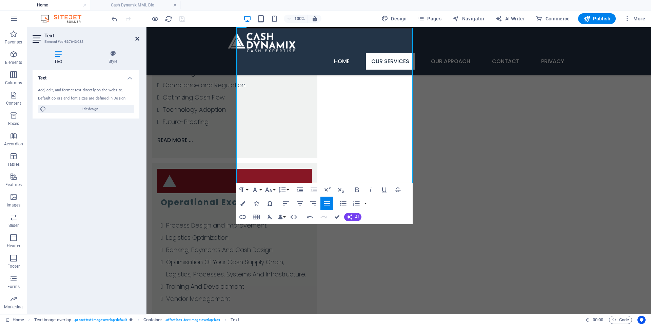
click at [138, 40] on icon at bounding box center [137, 38] width 4 height 5
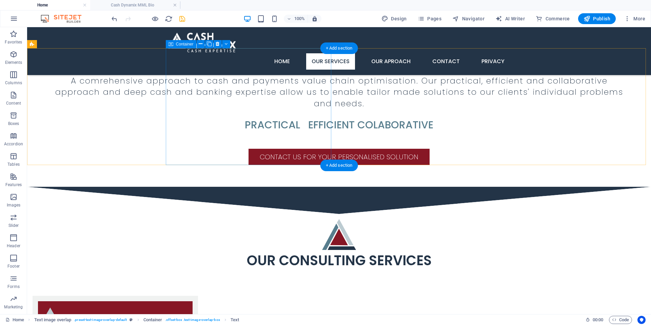
scroll to position [984, 0]
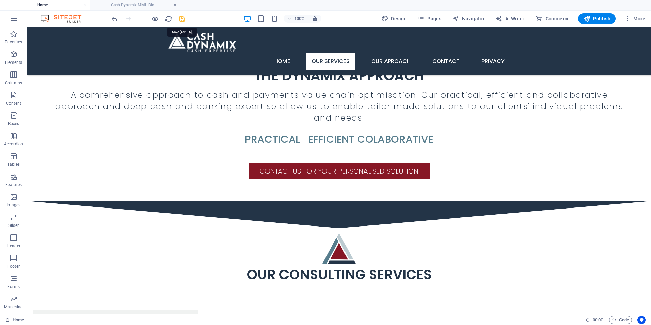
click at [182, 16] on icon "save" at bounding box center [182, 19] width 8 height 8
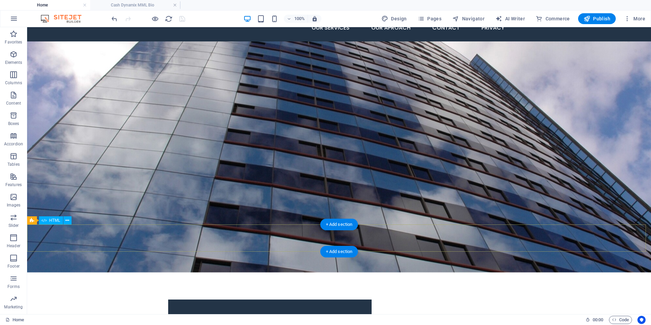
scroll to position [0, 0]
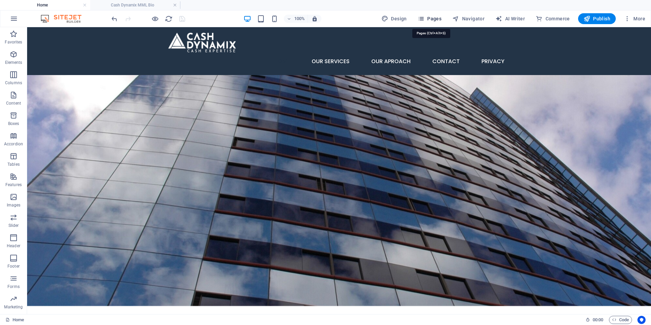
click at [432, 17] on span "Pages" at bounding box center [430, 18] width 24 height 7
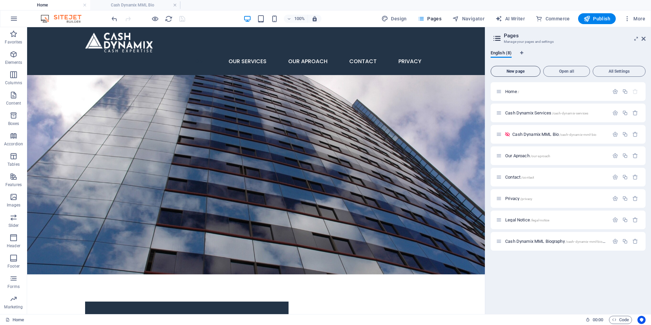
click at [520, 71] on span "New page" at bounding box center [516, 71] width 44 height 4
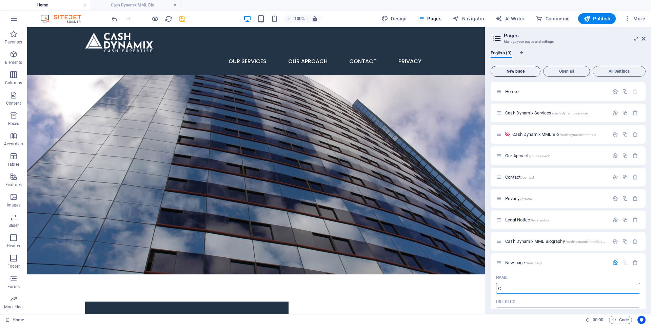
type input "C"
type input "/c"
type input "Contact N"
type input "/contact-9"
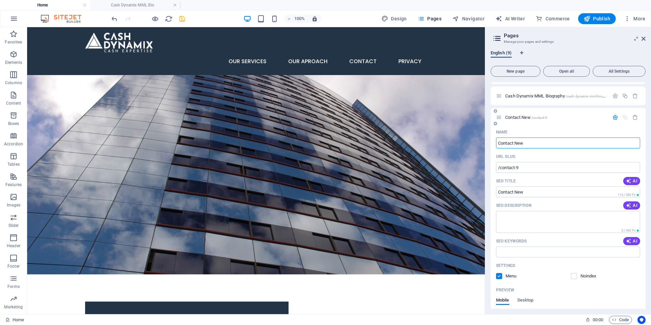
scroll to position [203, 0]
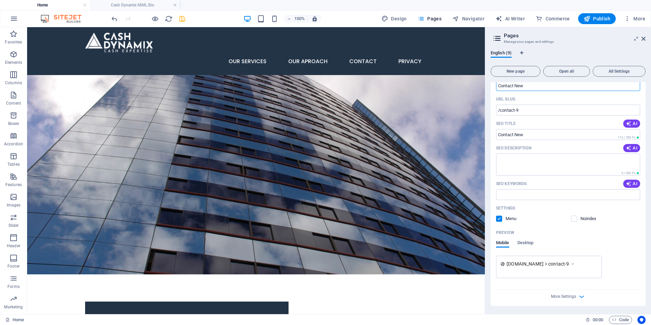
type input "Contact New"
click at [497, 217] on label at bounding box center [499, 218] width 6 height 6
click at [0, 0] on input "checkbox" at bounding box center [0, 0] width 0 height 0
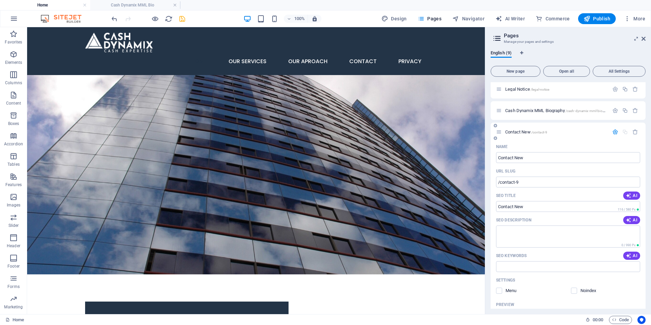
scroll to position [101, 0]
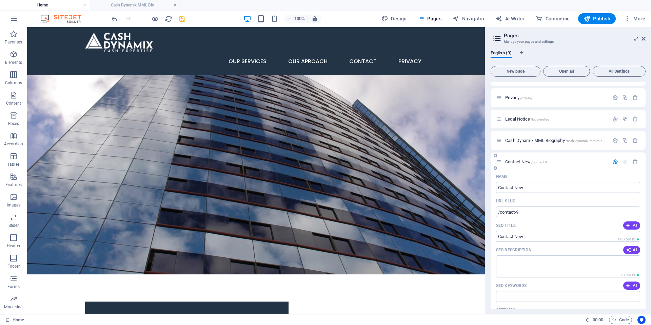
click at [617, 165] on div "Contact New /contact-9" at bounding box center [568, 161] width 155 height 19
click at [616, 163] on icon "button" at bounding box center [616, 162] width 6 height 6
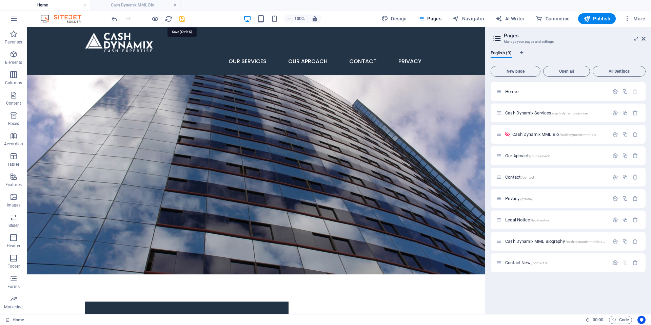
click at [181, 17] on icon "save" at bounding box center [182, 19] width 8 height 8
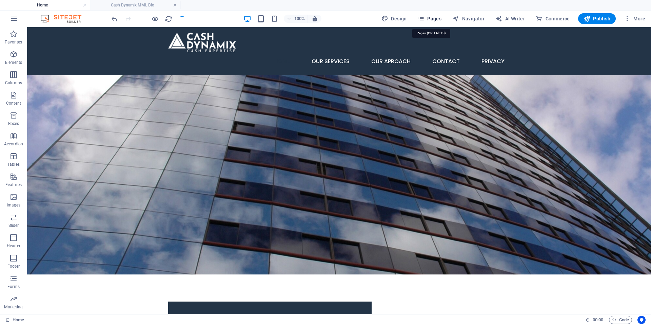
click at [430, 18] on span "Pages" at bounding box center [430, 18] width 24 height 7
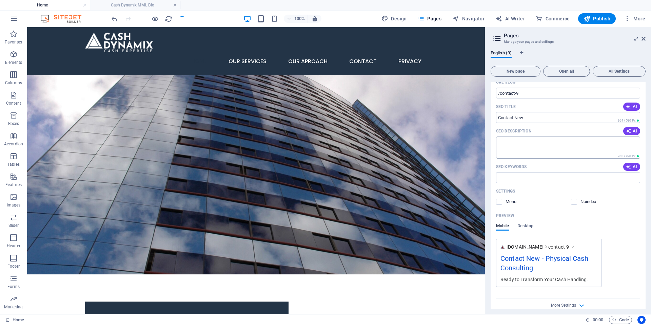
scroll to position [228, 0]
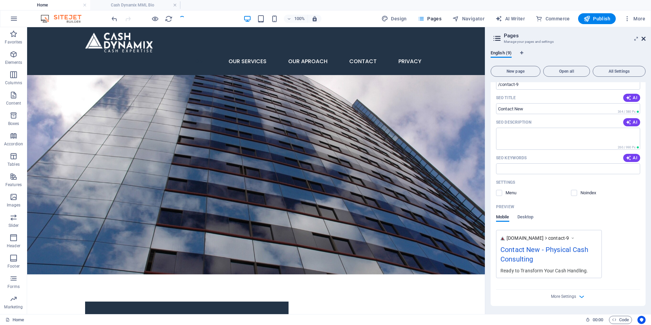
click at [643, 40] on icon at bounding box center [644, 38] width 4 height 5
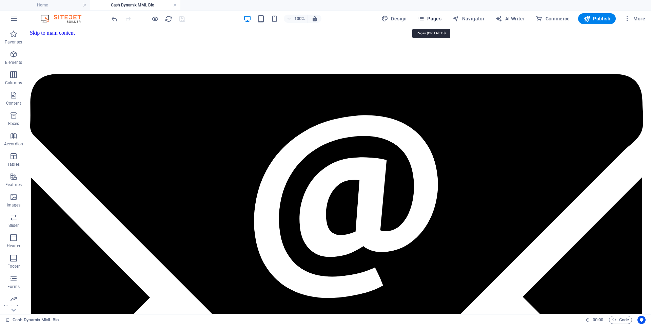
click at [435, 15] on button "Pages" at bounding box center [429, 18] width 29 height 11
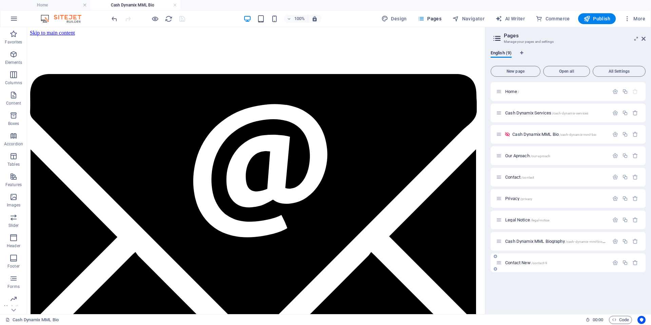
click at [502, 263] on icon at bounding box center [499, 263] width 6 height 6
click at [516, 261] on span "Contact New /contact-9" at bounding box center [527, 262] width 42 height 5
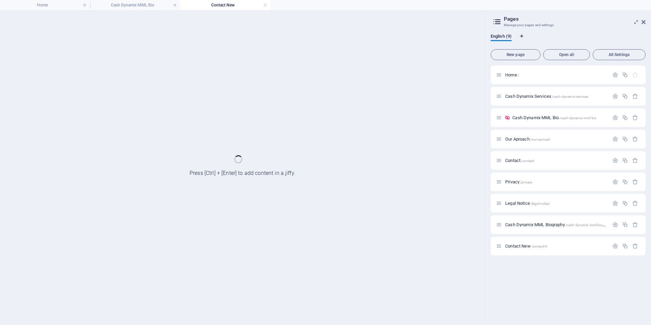
click at [516, 260] on div "Home / Cash Dynamix Services /cash-dynamix-services Cash Dynamix MML Bio /cash-…" at bounding box center [568, 192] width 155 height 254
click at [231, 167] on div at bounding box center [242, 168] width 485 height 314
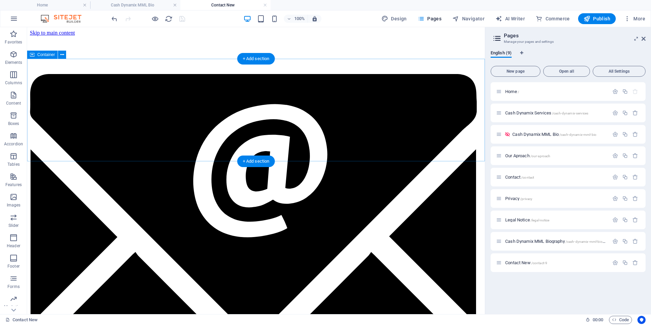
scroll to position [0, 0]
click at [14, 102] on p "Content" at bounding box center [13, 102] width 15 height 5
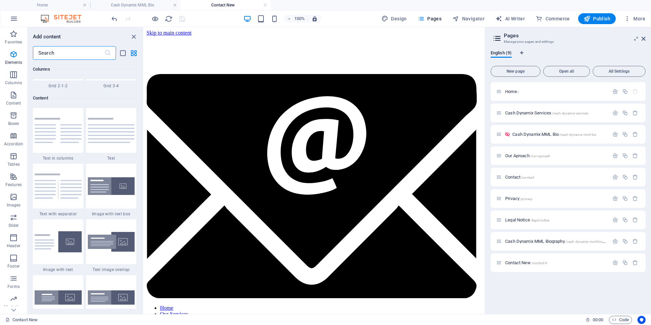
scroll to position [1243, 0]
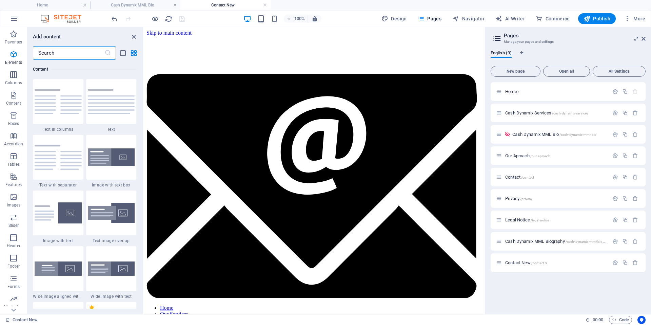
click at [69, 54] on input "text" at bounding box center [69, 53] width 72 height 14
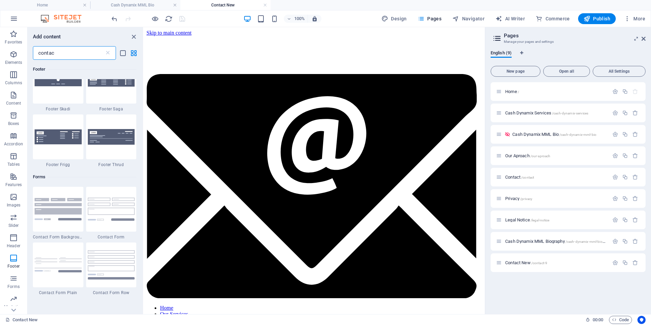
scroll to position [407, 0]
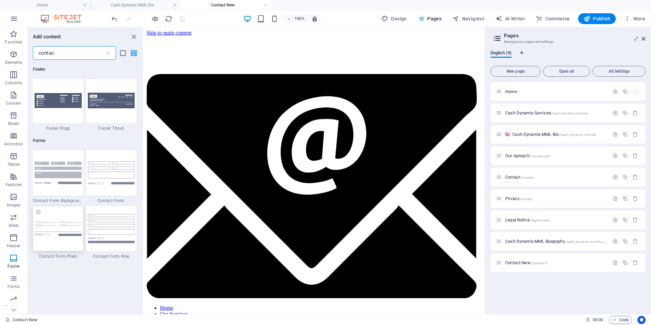
type input "contac"
click at [49, 226] on img at bounding box center [58, 228] width 47 height 15
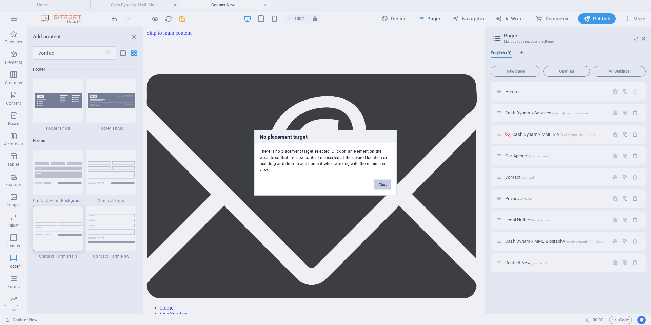
click at [314, 124] on div "No placement target There is no placement target selected. Click on an element …" at bounding box center [325, 162] width 651 height 325
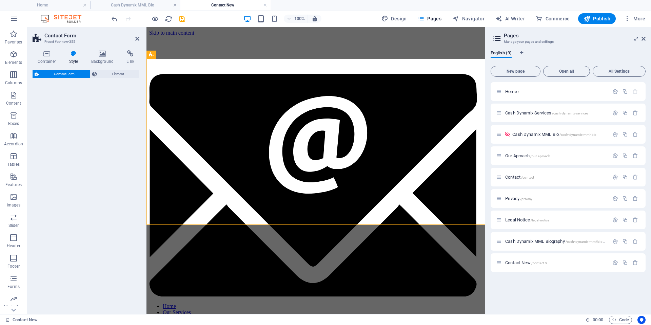
select select "rem"
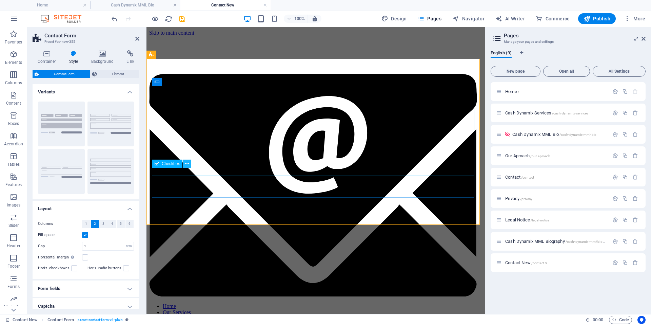
click at [188, 163] on icon at bounding box center [187, 163] width 4 height 7
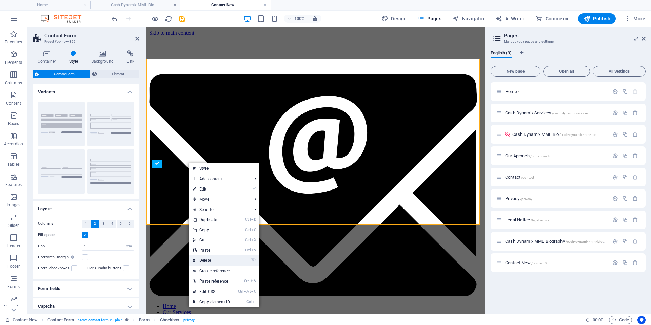
click at [211, 258] on link "⌦ Delete" at bounding box center [211, 260] width 45 height 10
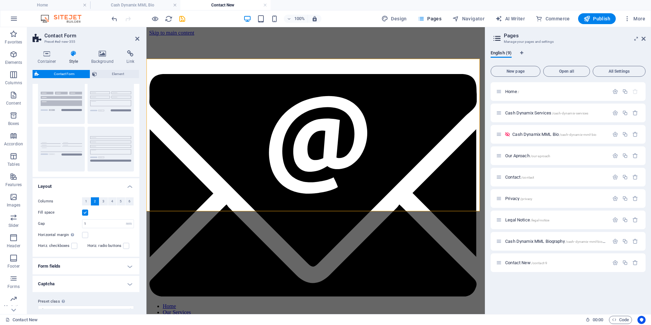
scroll to position [33, 0]
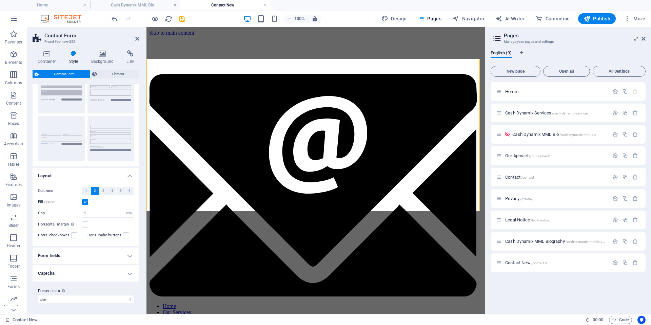
click at [125, 270] on h4 "Captcha" at bounding box center [86, 273] width 107 height 16
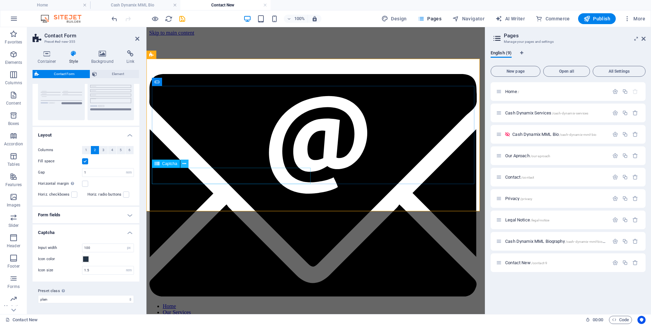
click at [186, 164] on icon at bounding box center [185, 163] width 4 height 7
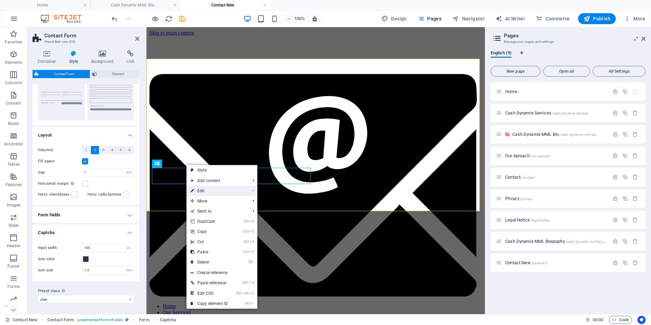
click at [204, 192] on link "⏎ Edit" at bounding box center [209, 191] width 45 height 10
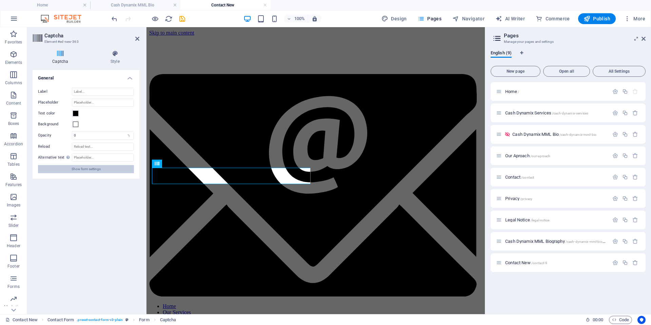
click at [94, 169] on span "Show form settings" at bounding box center [86, 169] width 29 height 8
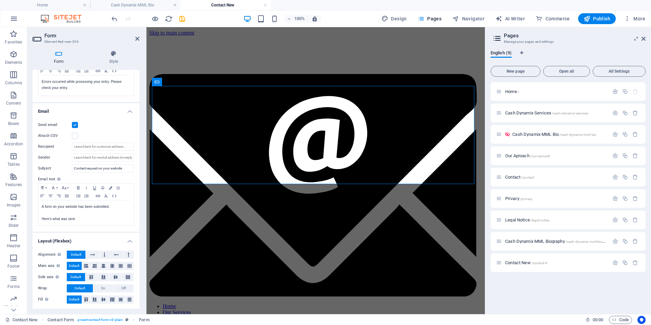
scroll to position [141, 0]
click at [94, 144] on input "Recipient" at bounding box center [103, 146] width 62 height 8
type input "[EMAIL_ADDRESS][DOMAIN_NAME]"
click at [92, 154] on input "Sender" at bounding box center [103, 157] width 62 height 8
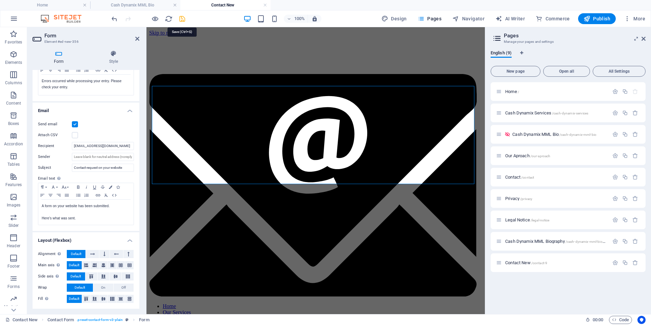
click at [182, 17] on icon "save" at bounding box center [182, 19] width 8 height 8
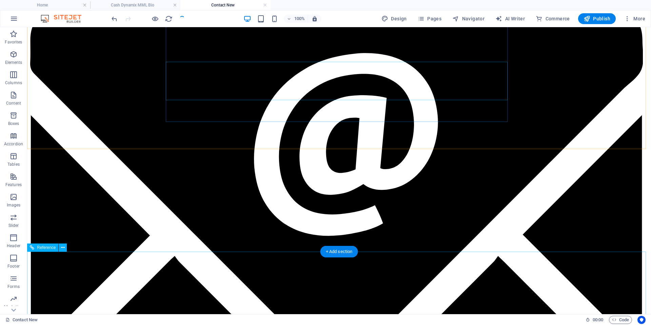
scroll to position [68, 0]
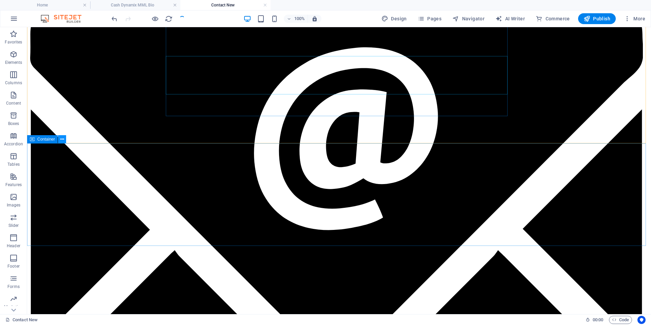
click at [63, 139] on icon at bounding box center [62, 139] width 4 height 7
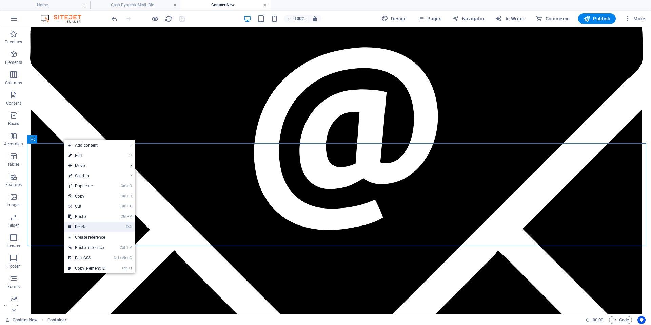
drag, startPoint x: 89, startPoint y: 226, endPoint x: 188, endPoint y: 157, distance: 121.2
click at [89, 226] on link "⌦ Delete" at bounding box center [86, 227] width 45 height 10
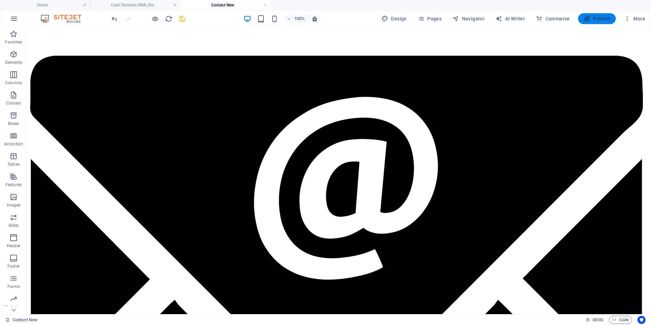
drag, startPoint x: 593, startPoint y: 18, endPoint x: 534, endPoint y: 51, distance: 67.6
click at [593, 18] on span "Publish" at bounding box center [597, 18] width 27 height 7
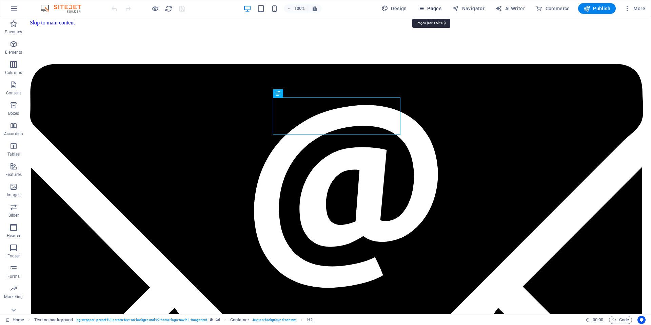
click at [434, 5] on button "Pages" at bounding box center [429, 8] width 29 height 11
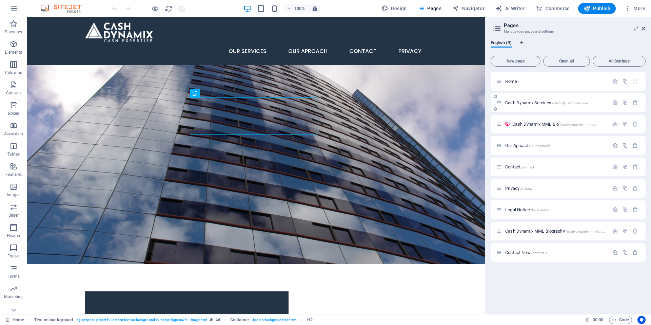
click at [521, 103] on span "Cash Dynamix Services /cash-dynamix-services" at bounding box center [547, 102] width 83 height 5
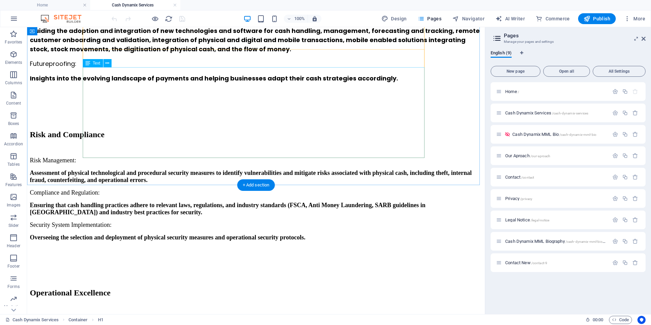
scroll to position [617, 0]
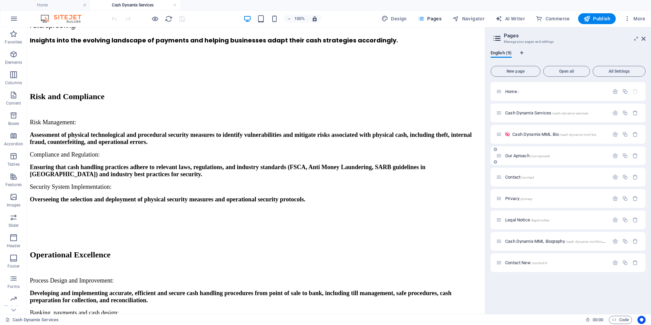
click at [508, 155] on span "Our Aproach /our-aproach" at bounding box center [528, 155] width 45 height 5
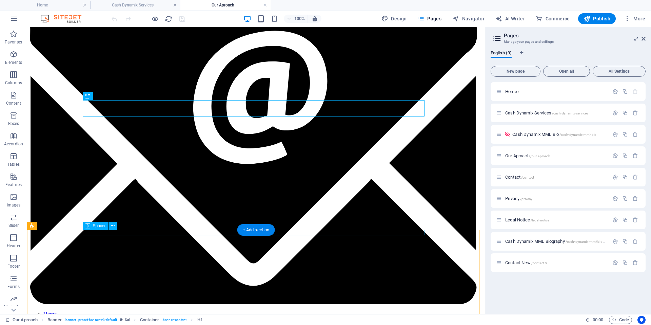
scroll to position [68, 0]
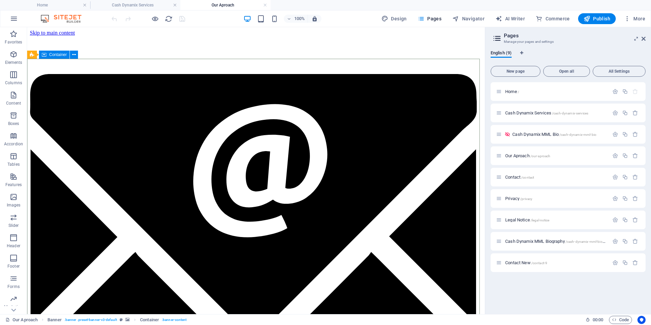
click at [57, 55] on span "Container" at bounding box center [58, 55] width 18 height 4
select select "%"
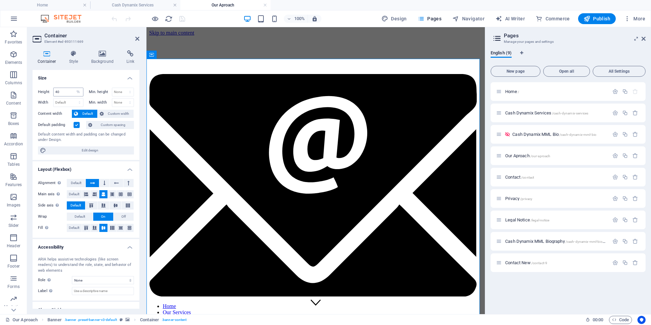
drag, startPoint x: 64, startPoint y: 86, endPoint x: 59, endPoint y: 91, distance: 6.7
click at [61, 90] on div "Height 40 Default px rem % vh vw Min. height None px rem % vh vw Width Default …" at bounding box center [86, 121] width 107 height 78
drag, startPoint x: 59, startPoint y: 92, endPoint x: 39, endPoint y: 92, distance: 20.7
click at [39, 92] on div "Height 40 Default px rem % vh vw" at bounding box center [60, 92] width 45 height 9
type input "30"
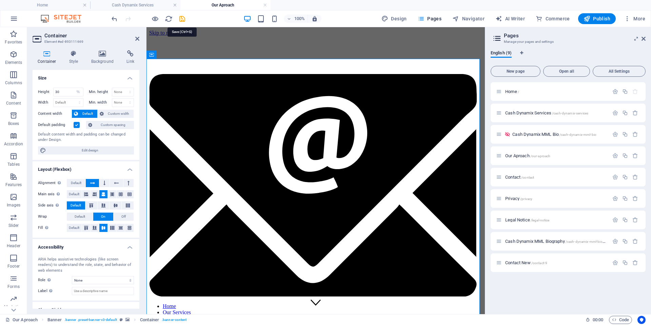
click at [183, 19] on icon "save" at bounding box center [182, 19] width 8 height 8
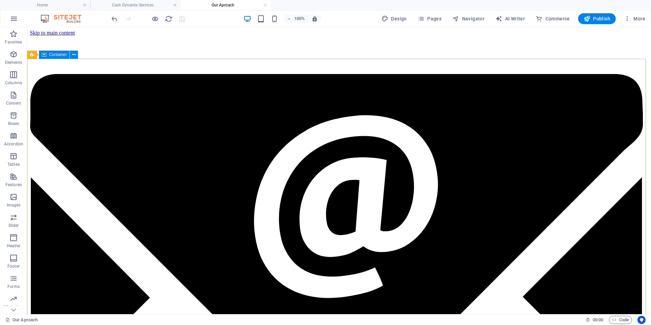
click at [55, 54] on span "Container" at bounding box center [58, 55] width 18 height 4
select select "%"
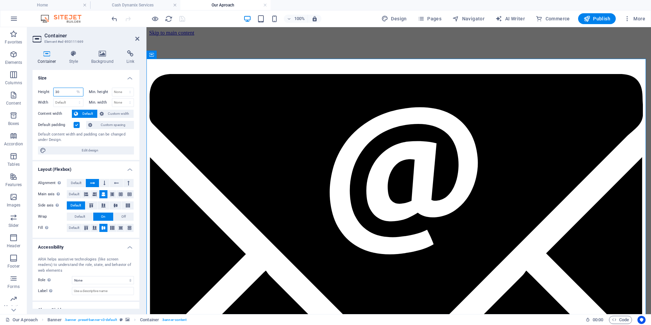
drag, startPoint x: 61, startPoint y: 91, endPoint x: 49, endPoint y: 95, distance: 12.6
click at [49, 95] on div "Height 30 Default px rem % vh vw" at bounding box center [60, 92] width 45 height 9
type input "20"
click at [186, 19] on div "100% Design Pages Navigator AI Writer Commerce Publish More" at bounding box center [379, 18] width 538 height 11
click at [185, 19] on icon "save" at bounding box center [182, 19] width 8 height 8
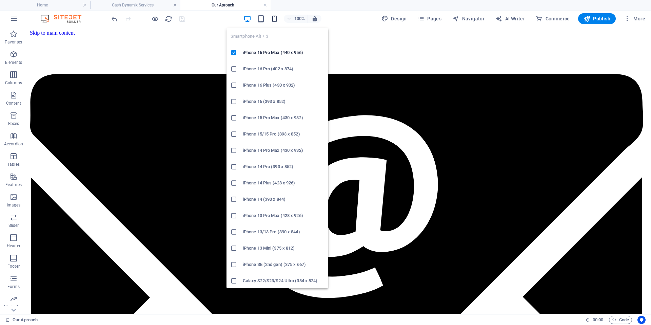
click at [273, 19] on icon "button" at bounding box center [275, 19] width 8 height 8
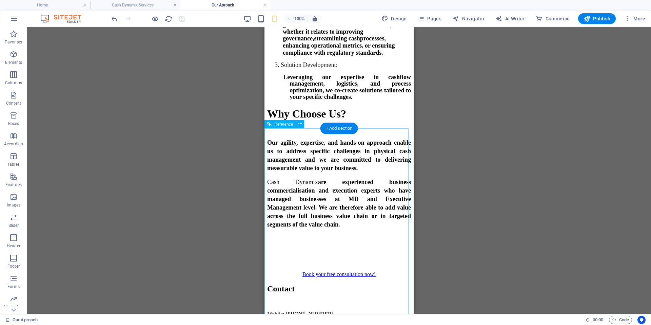
scroll to position [1018, 0]
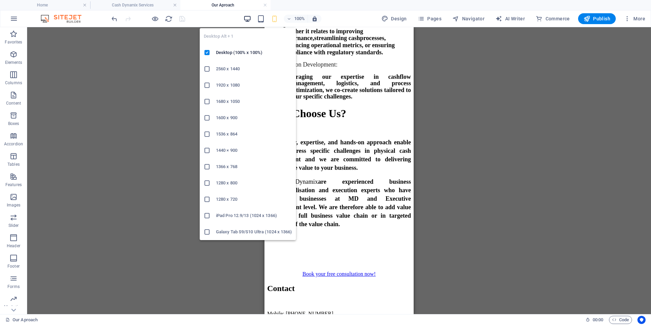
click at [248, 16] on icon "button" at bounding box center [248, 19] width 8 height 8
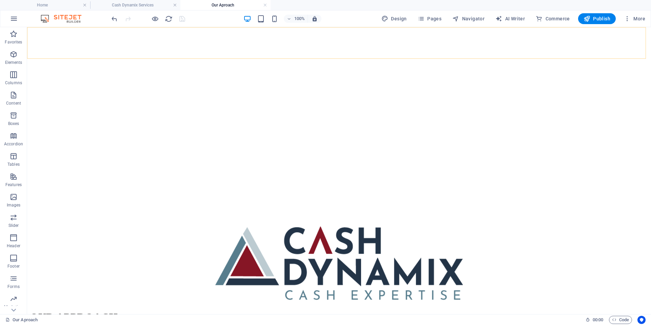
scroll to position [564, 0]
drag, startPoint x: 471, startPoint y: 181, endPoint x: 387, endPoint y: 186, distance: 84.3
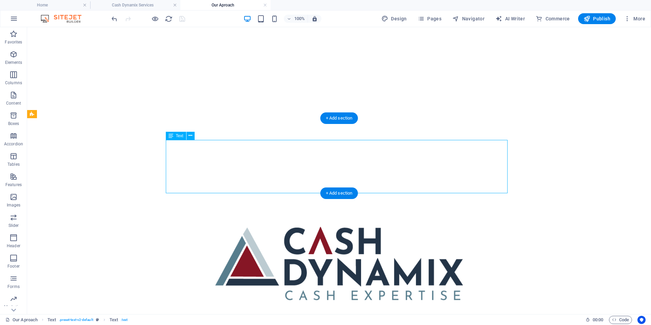
drag, startPoint x: 334, startPoint y: 185, endPoint x: 215, endPoint y: 185, distance: 119.1
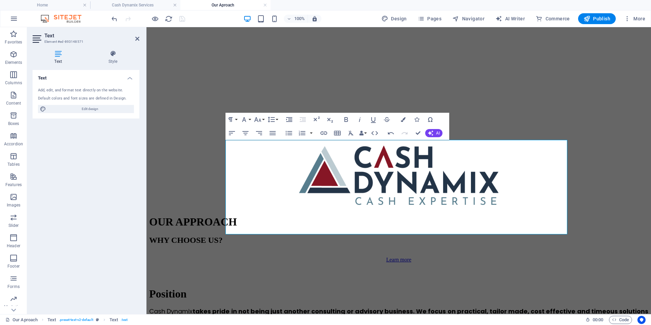
click at [137, 35] on h2 "Text" at bounding box center [91, 36] width 95 height 6
click at [138, 38] on icon at bounding box center [137, 38] width 4 height 5
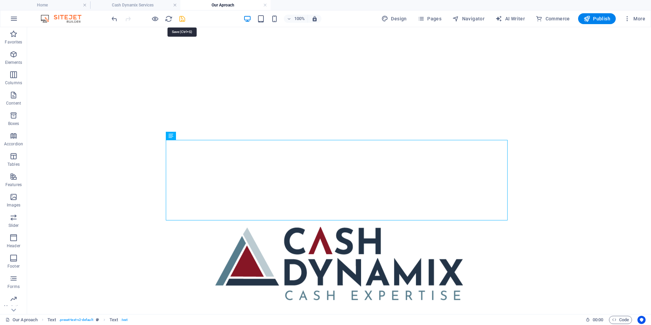
click at [184, 16] on icon "save" at bounding box center [182, 19] width 8 height 8
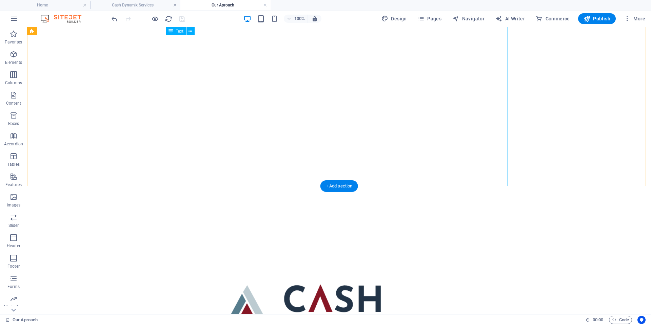
scroll to position [496, 0]
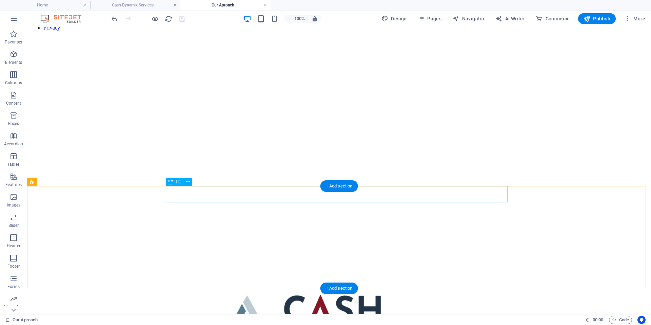
click at [10, 56] on icon "button" at bounding box center [14, 54] width 8 height 8
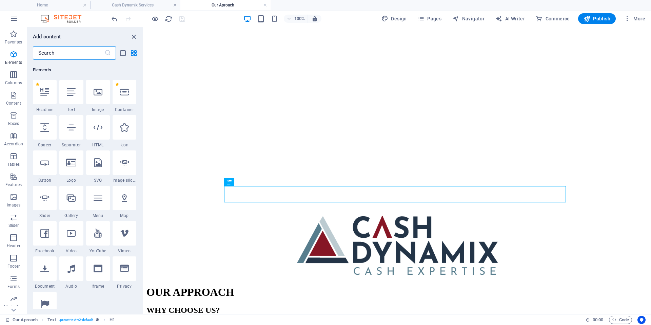
scroll to position [128, 0]
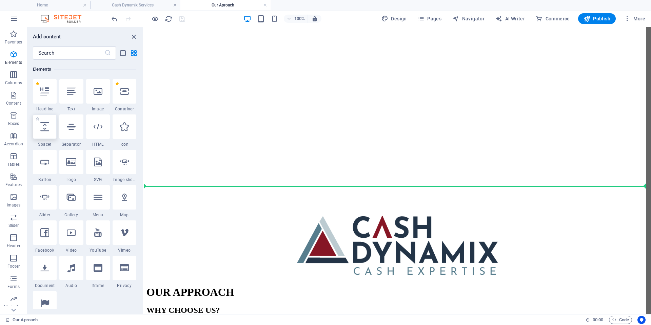
select select "px"
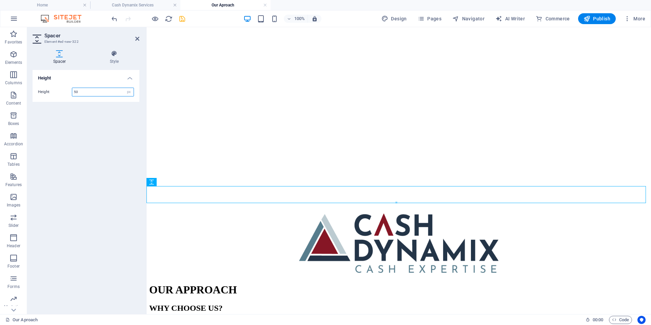
drag, startPoint x: 187, startPoint y: 155, endPoint x: 211, endPoint y: 179, distance: 33.6
click at [184, 18] on icon "save" at bounding box center [182, 19] width 8 height 8
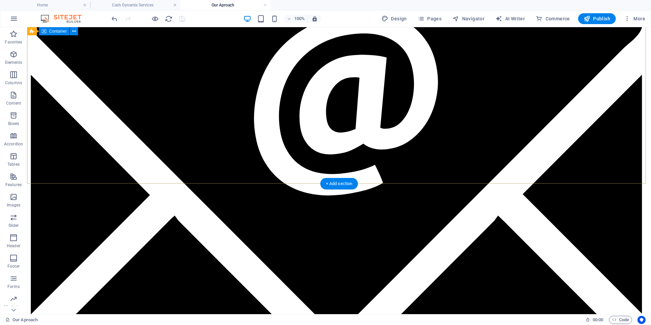
scroll to position [102, 0]
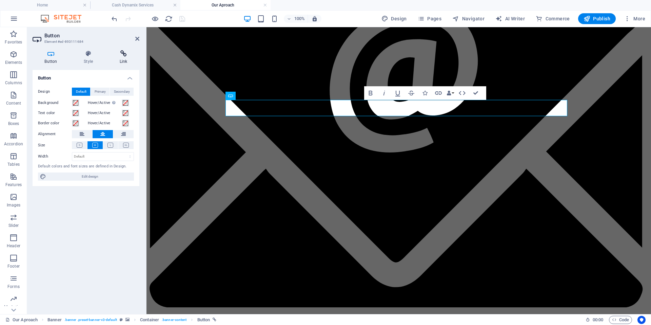
click at [123, 58] on h4 "Link" at bounding box center [124, 57] width 32 height 14
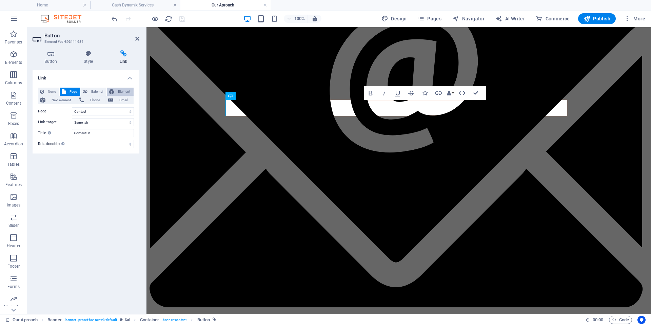
click at [126, 89] on span "Element" at bounding box center [123, 92] width 15 height 8
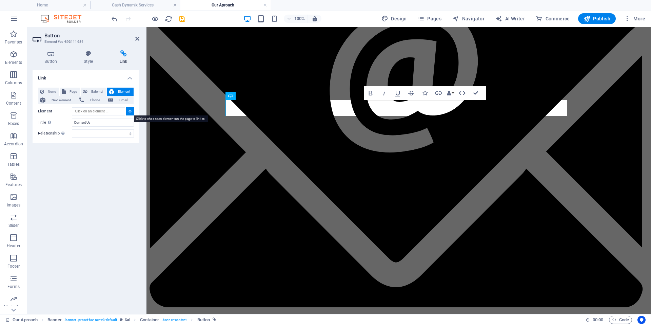
click at [131, 112] on icon at bounding box center [130, 110] width 3 height 3
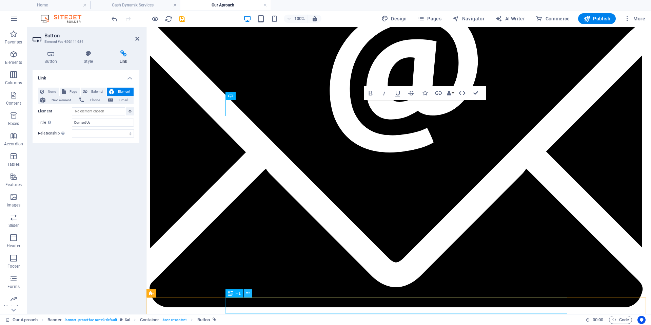
click at [246, 293] on button at bounding box center [248, 293] width 8 height 8
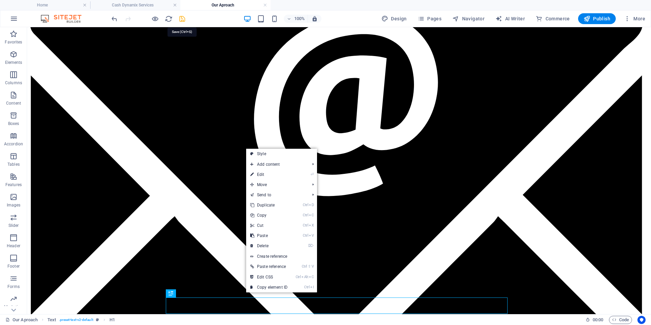
click at [179, 18] on icon "save" at bounding box center [182, 19] width 8 height 8
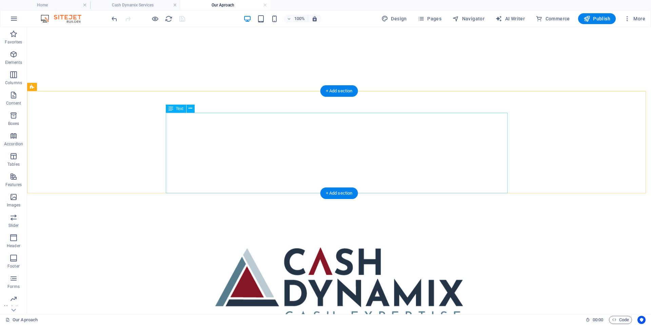
scroll to position [608, 0]
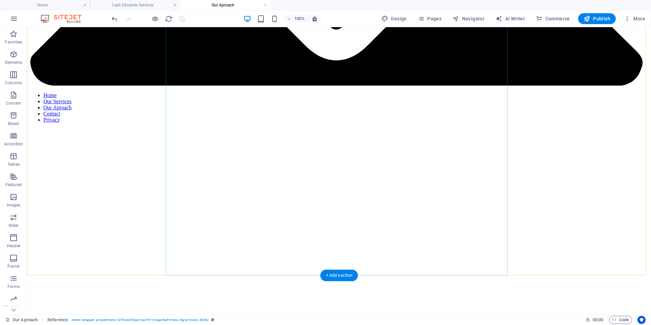
scroll to position [407, 0]
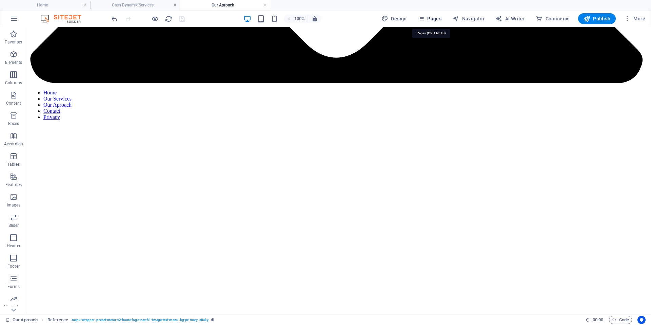
click at [431, 16] on span "Pages" at bounding box center [430, 18] width 24 height 7
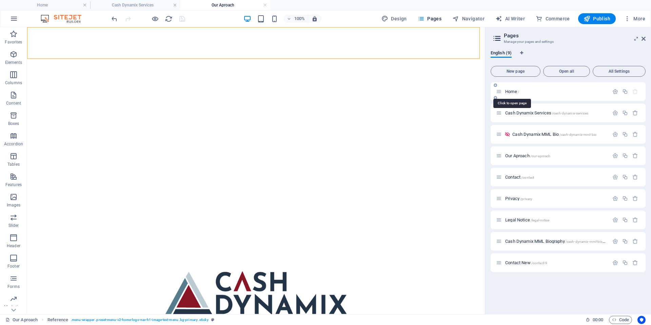
click at [509, 92] on span "Home /" at bounding box center [513, 91] width 14 height 5
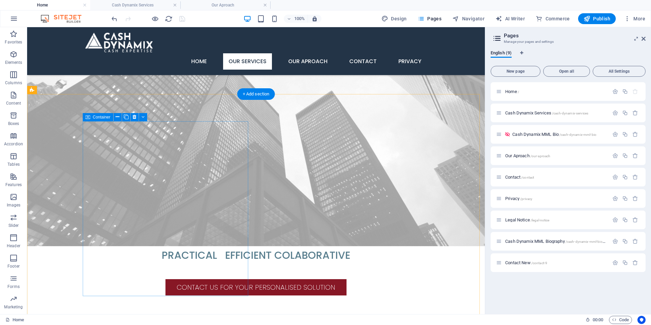
scroll to position [882, 0]
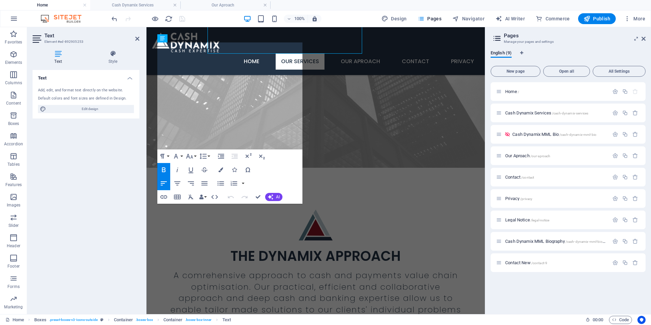
scroll to position [978, 0]
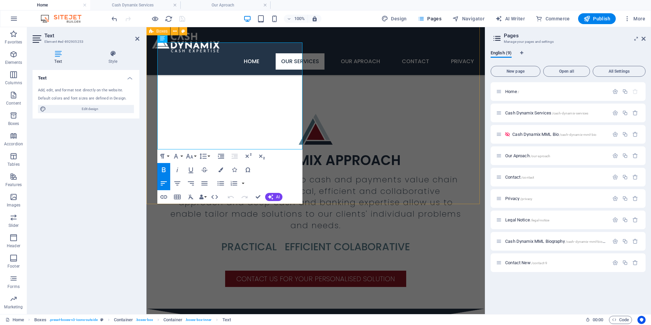
drag, startPoint x: 200, startPoint y: 138, endPoint x: 148, endPoint y: 144, distance: 51.9
drag, startPoint x: 204, startPoint y: 138, endPoint x: 150, endPoint y: 136, distance: 53.3
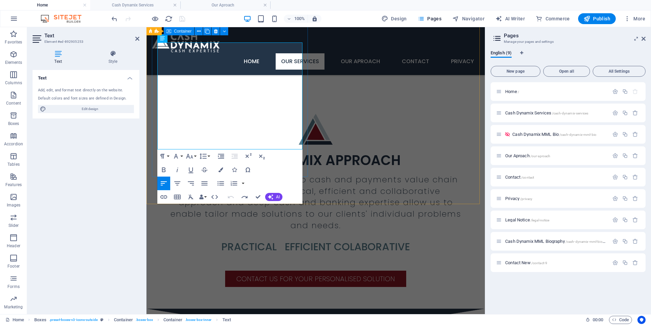
click at [221, 168] on icon "button" at bounding box center [221, 169] width 5 height 5
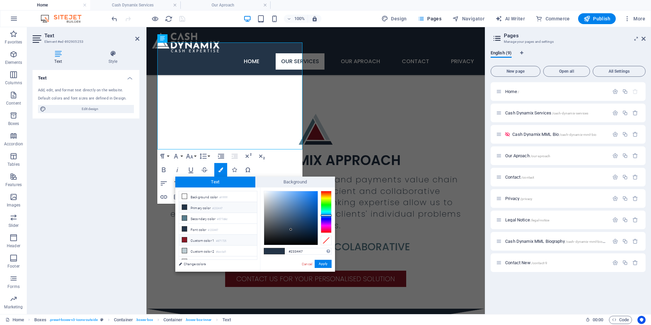
click at [187, 237] on span at bounding box center [184, 239] width 5 height 5
type input "#871725"
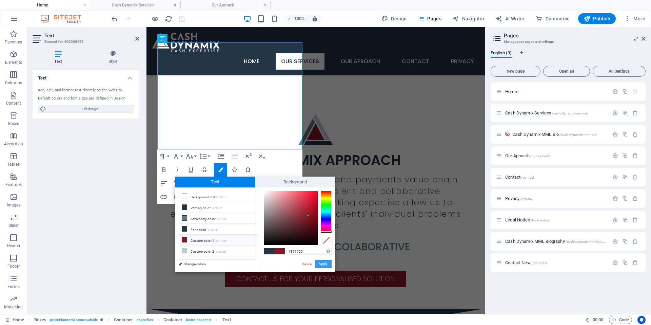
click at [320, 263] on button "Apply" at bounding box center [323, 264] width 17 height 8
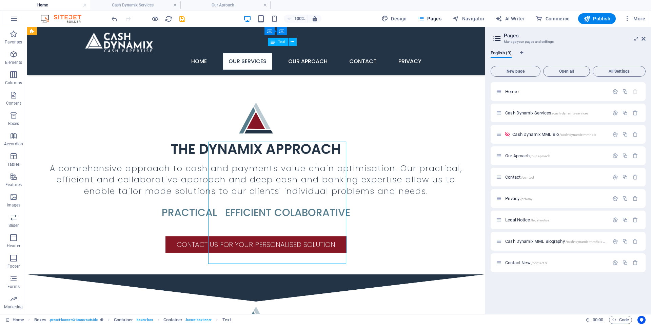
scroll to position [882, 0]
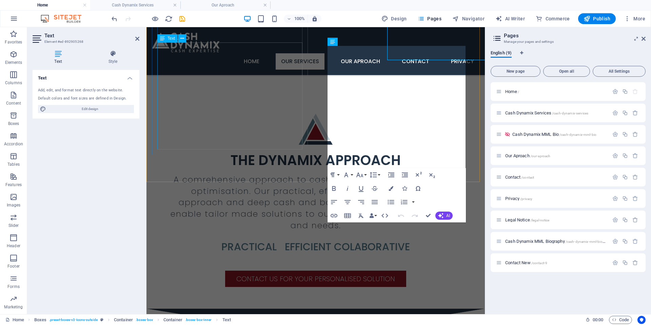
drag, startPoint x: 404, startPoint y: 143, endPoint x: 285, endPoint y: 142, distance: 119.4
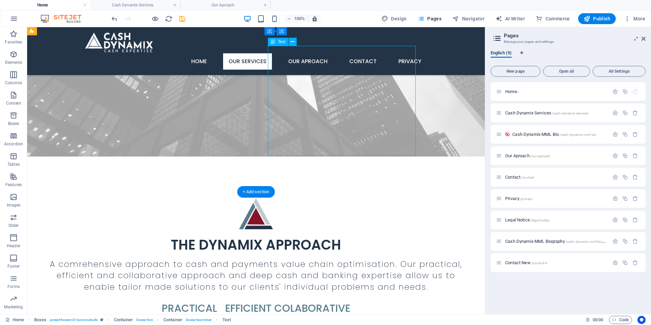
scroll to position [978, 0]
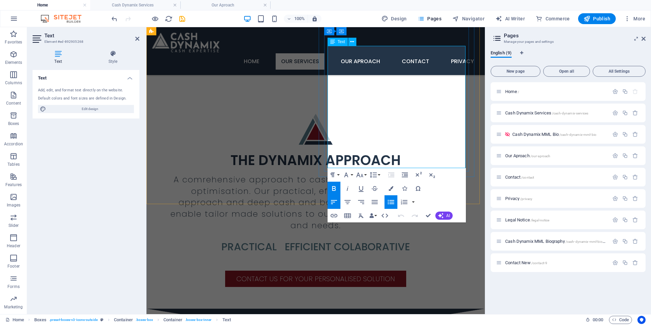
click at [391, 190] on icon "button" at bounding box center [391, 188] width 5 height 5
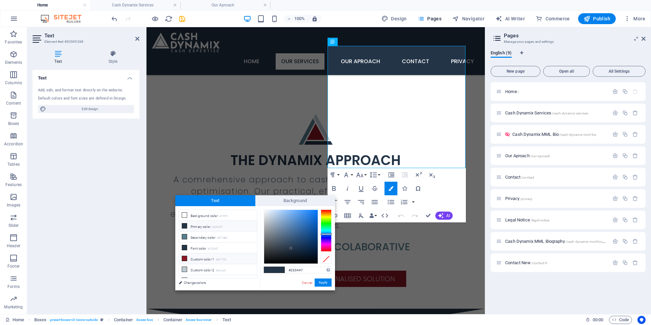
click at [183, 257] on icon at bounding box center [184, 258] width 5 height 5
type input "#871725"
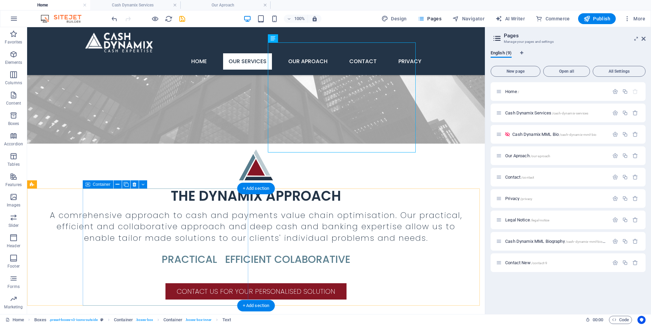
scroll to position [882, 0]
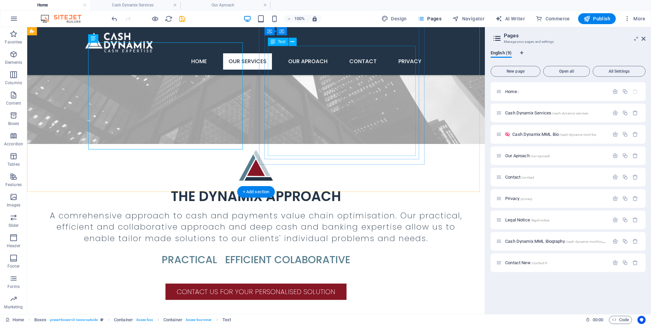
drag, startPoint x: 301, startPoint y: 143, endPoint x: 182, endPoint y: 143, distance: 119.4
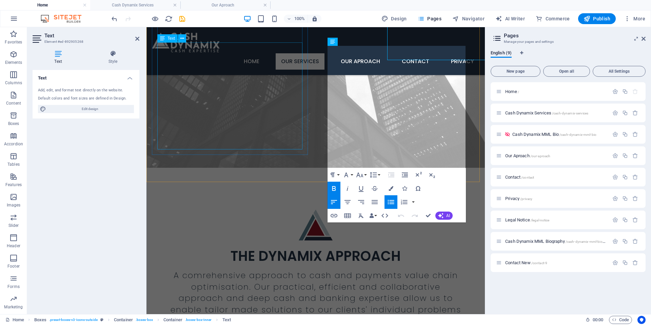
scroll to position [978, 0]
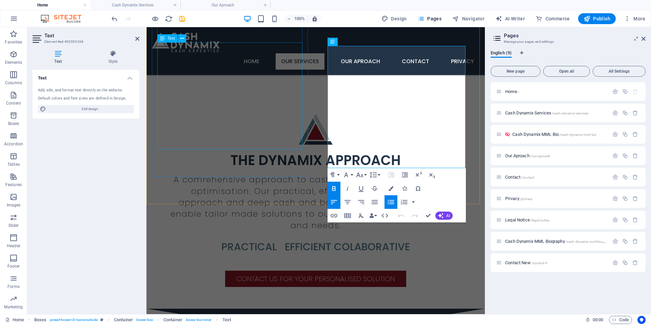
drag, startPoint x: 301, startPoint y: 143, endPoint x: 318, endPoint y: 148, distance: 17.2
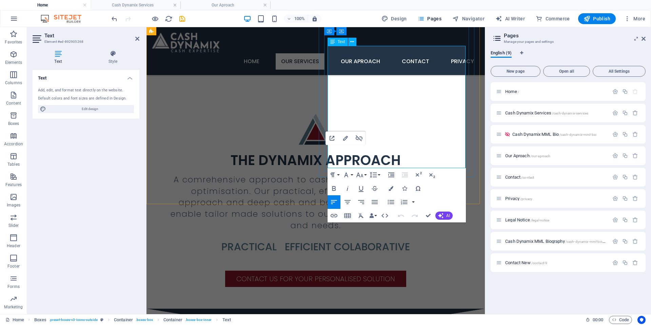
click at [396, 188] on button "Colors" at bounding box center [391, 189] width 13 height 14
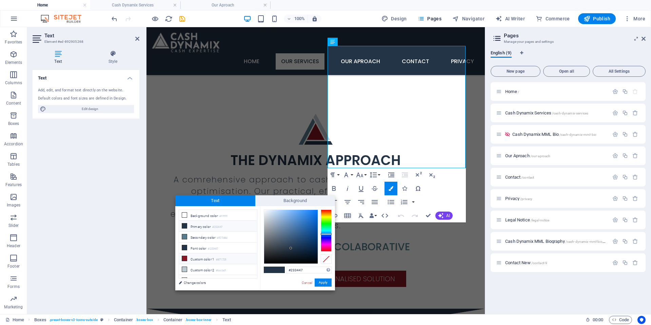
click at [186, 257] on icon at bounding box center [184, 258] width 5 height 5
type input "#871725"
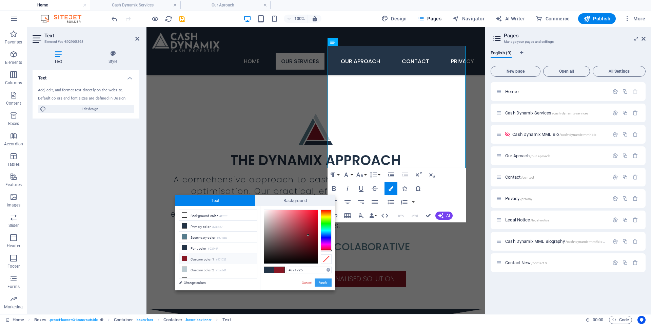
click at [320, 284] on button "Apply" at bounding box center [323, 282] width 17 height 8
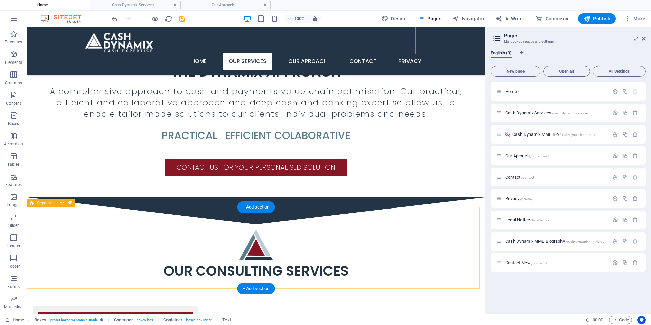
scroll to position [1018, 0]
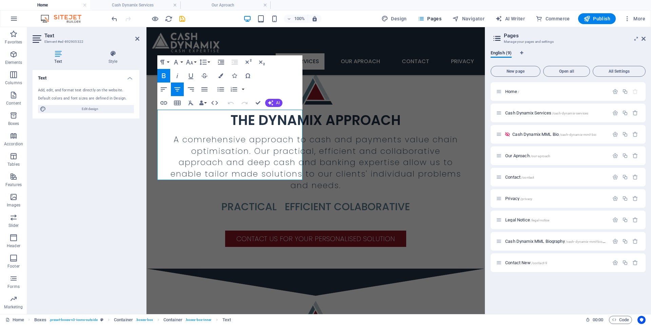
scroll to position [1114, 0]
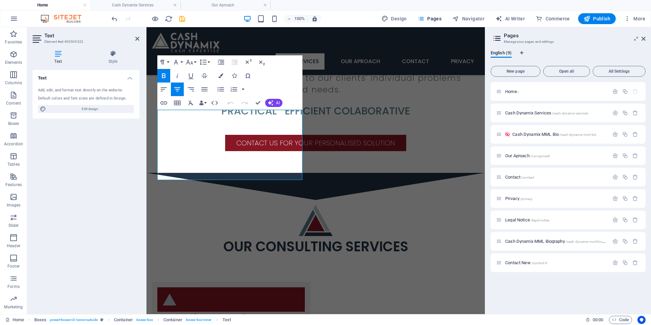
click at [107, 154] on div "Text Add, edit, and format text directly on the website. Default colors and fon…" at bounding box center [86, 189] width 107 height 239
click at [222, 76] on icon "button" at bounding box center [221, 75] width 5 height 5
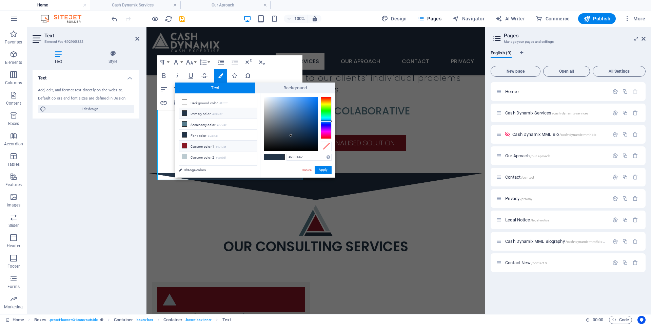
click at [185, 148] on li "Custom color 1 #871725" at bounding box center [218, 145] width 78 height 11
type input "#871725"
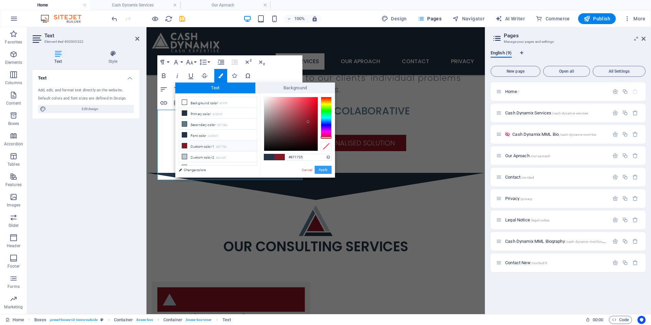
click at [322, 172] on button "Apply" at bounding box center [323, 170] width 17 height 8
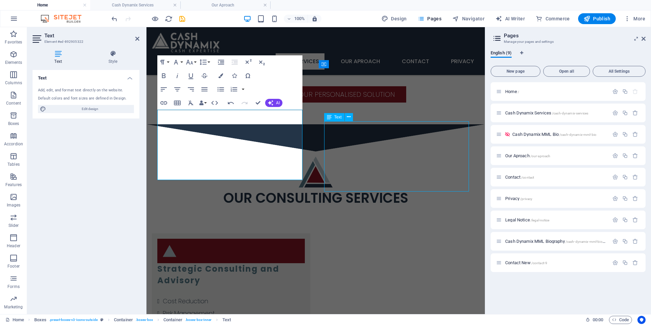
scroll to position [1018, 0]
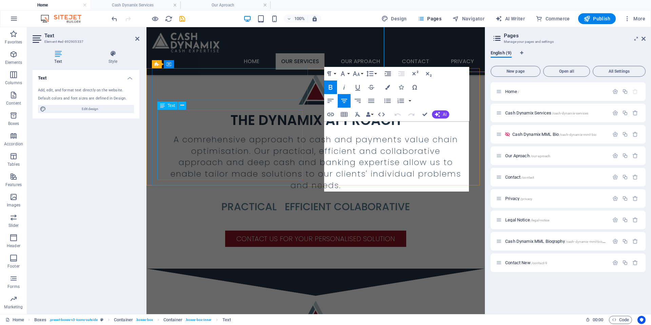
scroll to position [1114, 0]
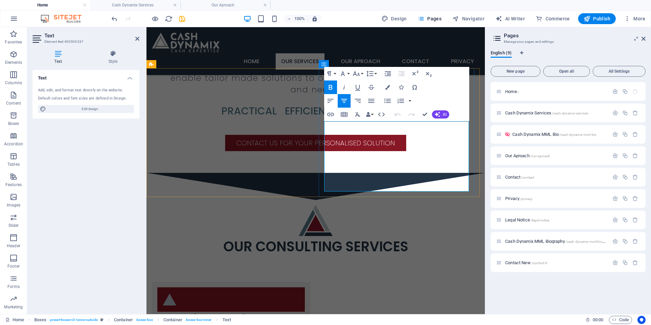
click at [390, 88] on icon "button" at bounding box center [387, 87] width 5 height 5
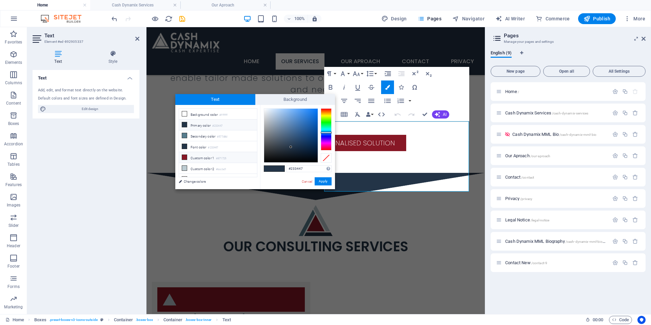
click at [184, 155] on icon at bounding box center [184, 157] width 5 height 5
type input "#871725"
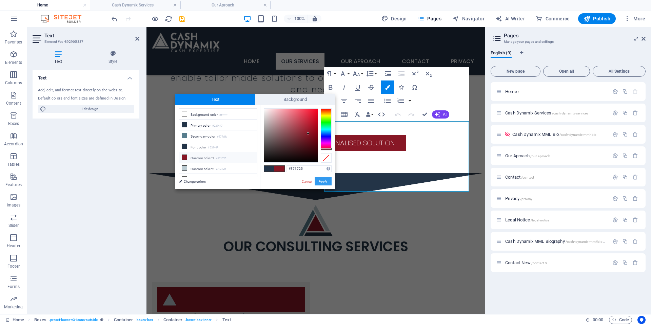
drag, startPoint x: 321, startPoint y: 181, endPoint x: 176, endPoint y: 150, distance: 148.0
click at [321, 181] on button "Apply" at bounding box center [323, 181] width 17 height 8
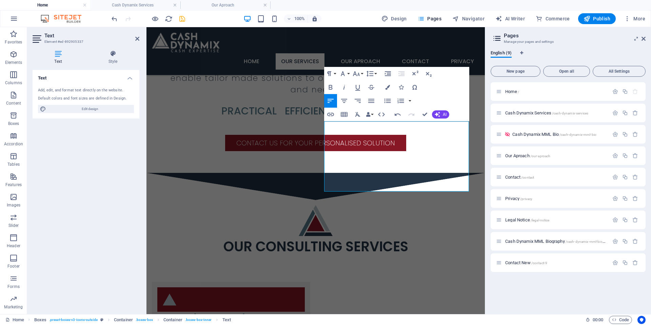
click at [182, 21] on icon "save" at bounding box center [182, 19] width 8 height 8
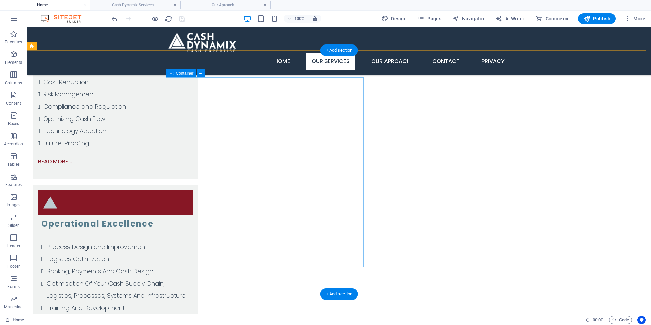
scroll to position [1182, 0]
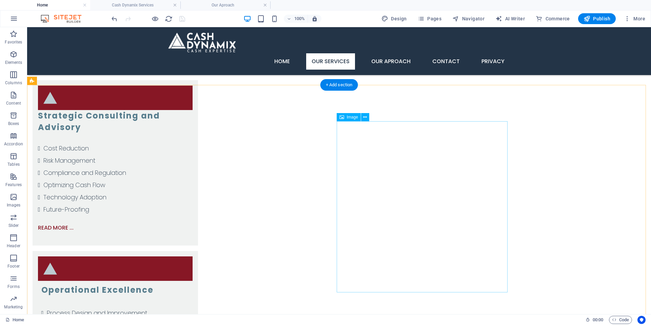
click at [348, 116] on span "Image" at bounding box center [352, 117] width 11 height 4
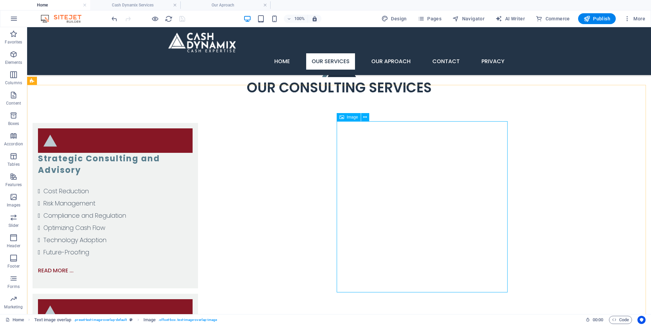
select select "%"
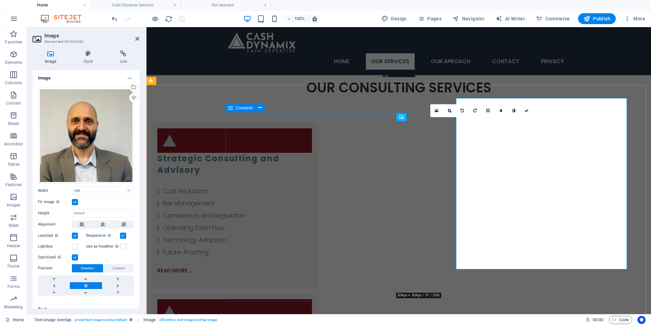
scroll to position [1205, 0]
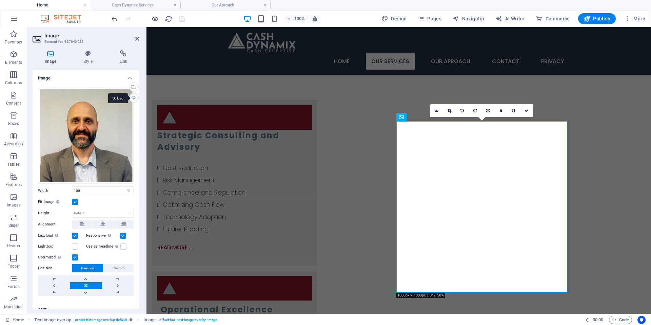
click at [132, 97] on div "Upload" at bounding box center [133, 98] width 10 height 10
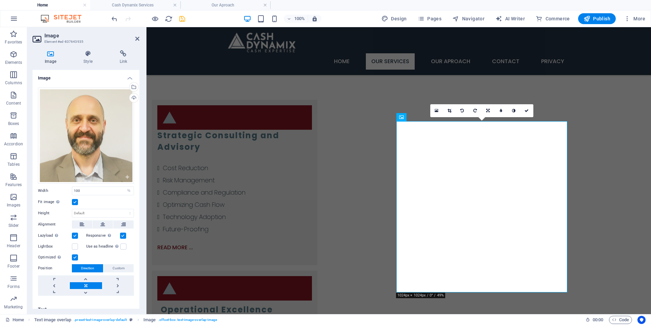
click at [134, 38] on h2 "Image" at bounding box center [91, 36] width 95 height 6
drag, startPoint x: 527, startPoint y: 108, endPoint x: 489, endPoint y: 79, distance: 48.2
click at [527, 109] on icon at bounding box center [527, 111] width 4 height 4
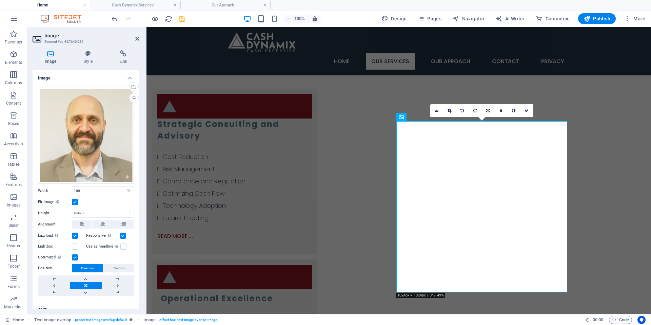
scroll to position [1182, 0]
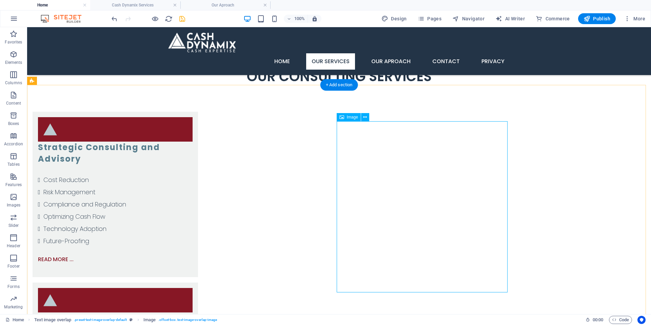
click at [351, 115] on span "Image" at bounding box center [352, 117] width 11 height 4
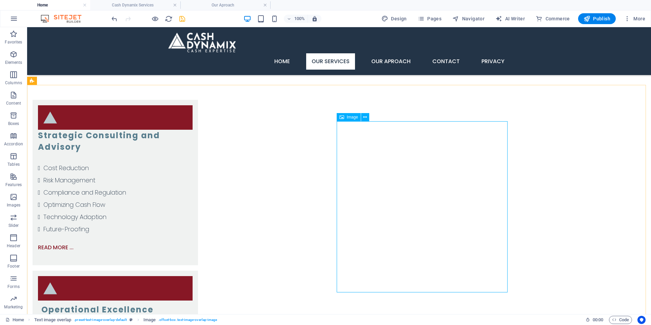
select select "%"
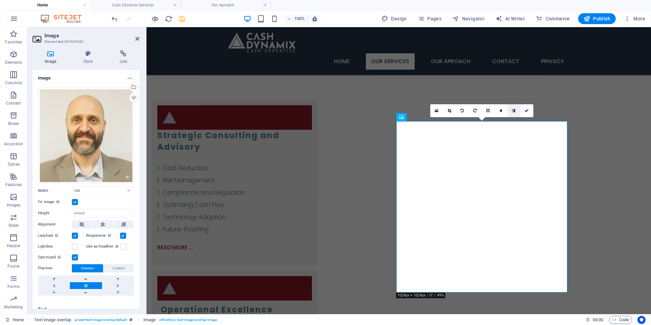
click at [513, 111] on icon at bounding box center [513, 111] width 3 height 4
click at [525, 110] on icon at bounding box center [527, 111] width 4 height 4
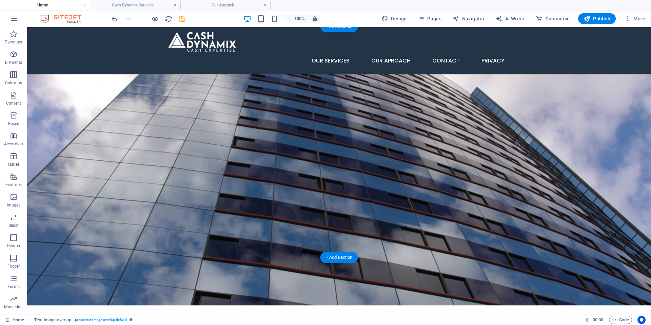
scroll to position [0, 0]
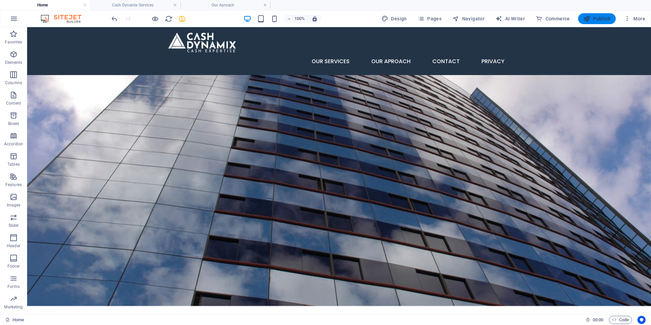
click at [600, 21] on span "Publish" at bounding box center [597, 18] width 27 height 7
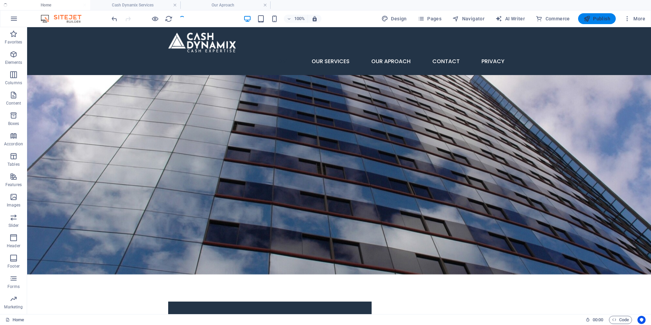
click at [600, 18] on span "Publish" at bounding box center [597, 18] width 27 height 7
